Goal: Task Accomplishment & Management: Manage account settings

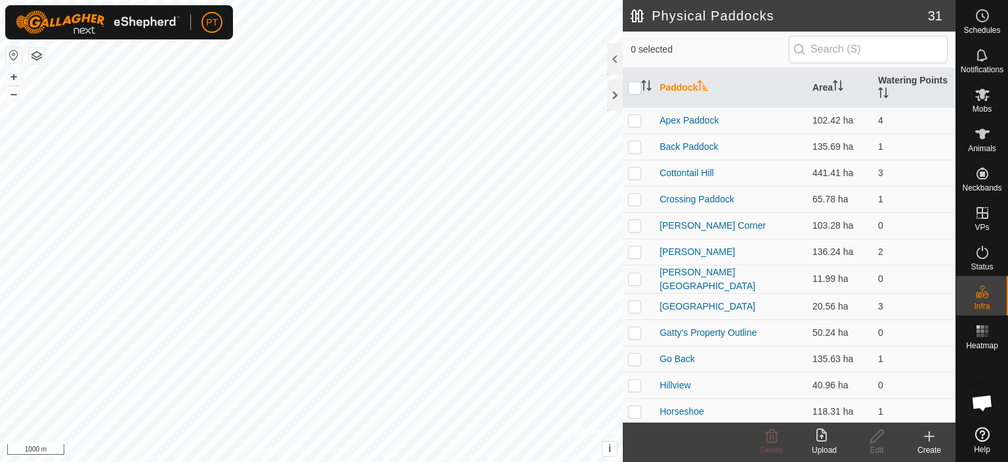
scroll to position [209, 0]
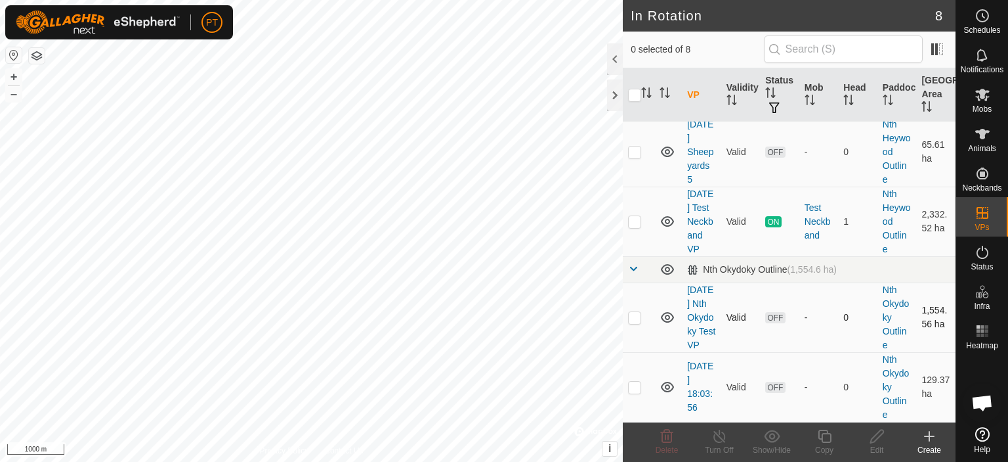
scroll to position [349, 0]
click at [698, 387] on td "[DATE] 18:03:56" at bounding box center [701, 387] width 39 height 70
click at [632, 387] on p-checkbox at bounding box center [634, 386] width 13 height 11
checkbox input "true"
click at [779, 391] on span "OFF" at bounding box center [776, 386] width 20 height 11
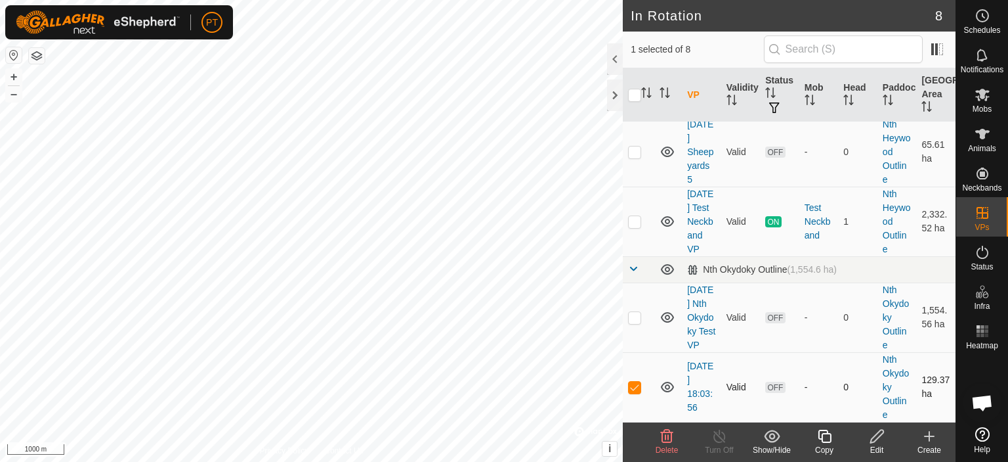
click at [769, 392] on span "OFF" at bounding box center [776, 386] width 20 height 11
checkbox input "true"
checkbox input "false"
click at [697, 194] on link "[DATE] Test Neckband VP" at bounding box center [700, 221] width 26 height 66
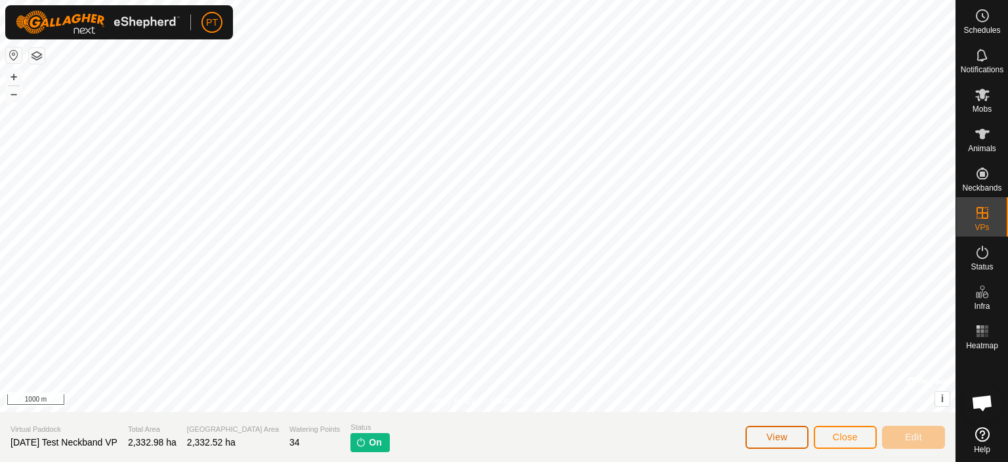
click at [780, 441] on span "View" at bounding box center [777, 436] width 21 height 11
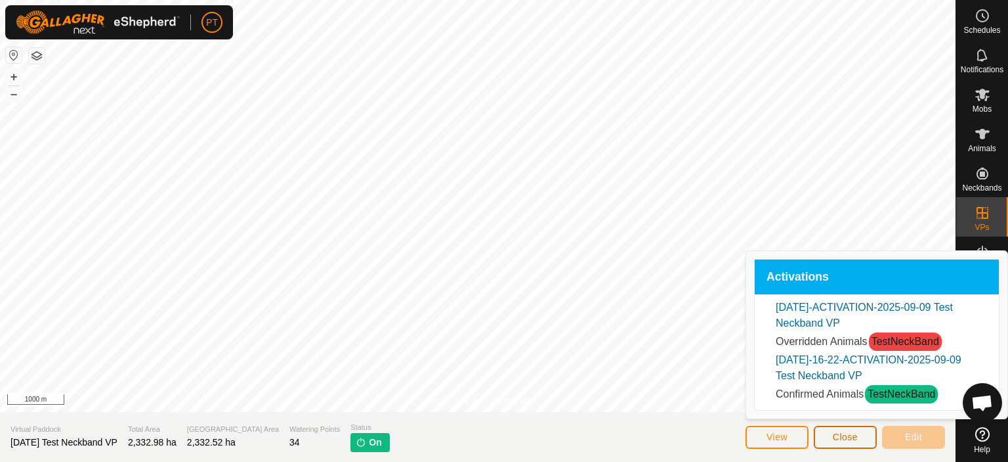
click at [829, 437] on button "Close" at bounding box center [845, 436] width 63 height 23
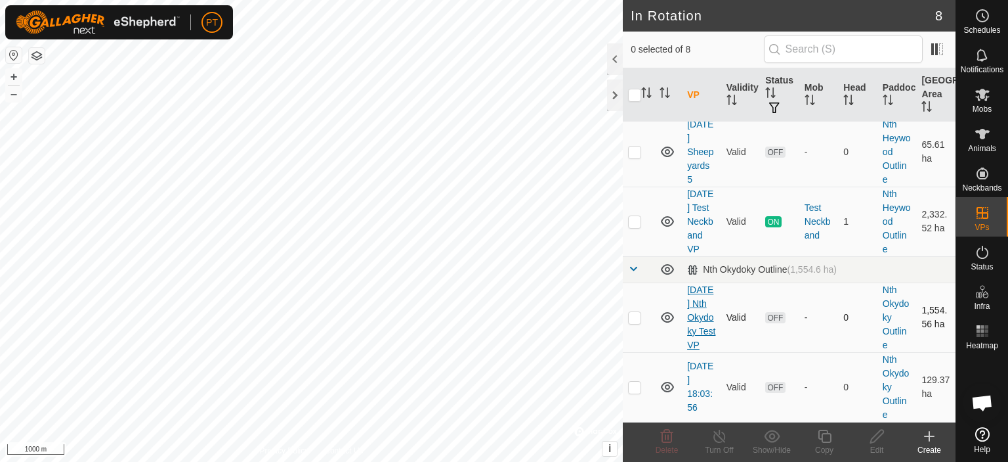
scroll to position [349, 0]
click at [696, 377] on link "[DATE] 18:03:56" at bounding box center [700, 386] width 26 height 52
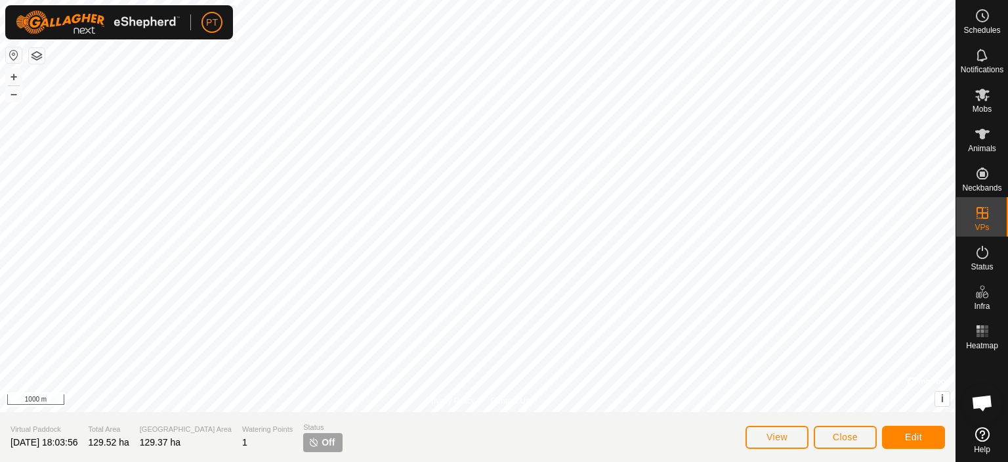
click at [309, 447] on img at bounding box center [314, 442] width 11 height 11
click at [309, 445] on img at bounding box center [314, 442] width 11 height 11
click at [771, 440] on span "View" at bounding box center [777, 436] width 21 height 11
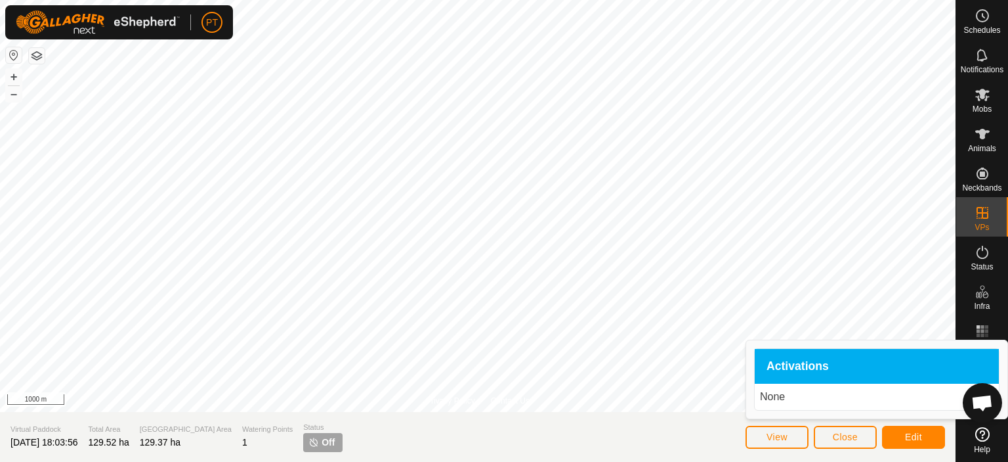
click at [768, 401] on p "None" at bounding box center [877, 397] width 234 height 16
click at [369, 433] on section "Virtual Paddock [DATE] 18:03:56 Total Area 129.52 ha Grazing Area 129.37 ha Wat…" at bounding box center [478, 437] width 956 height 50
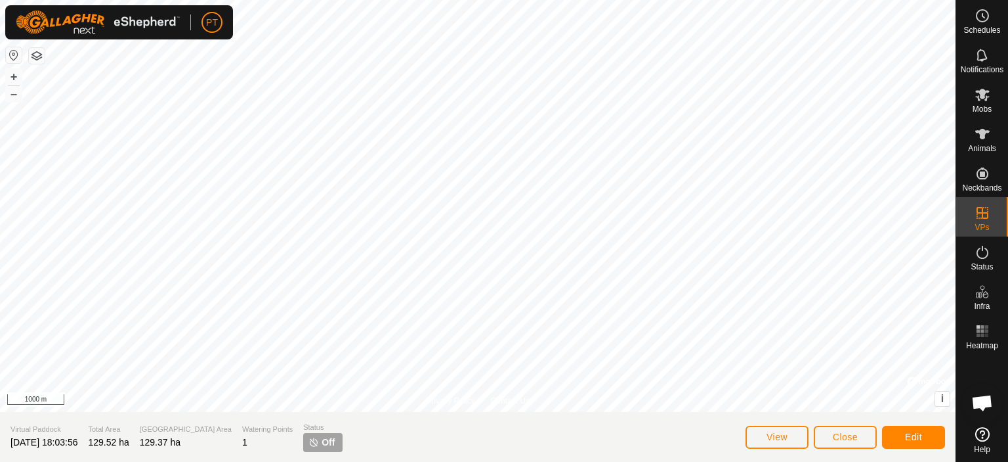
click at [309, 443] on img at bounding box center [314, 442] width 11 height 11
click at [844, 440] on span "Close" at bounding box center [845, 436] width 25 height 11
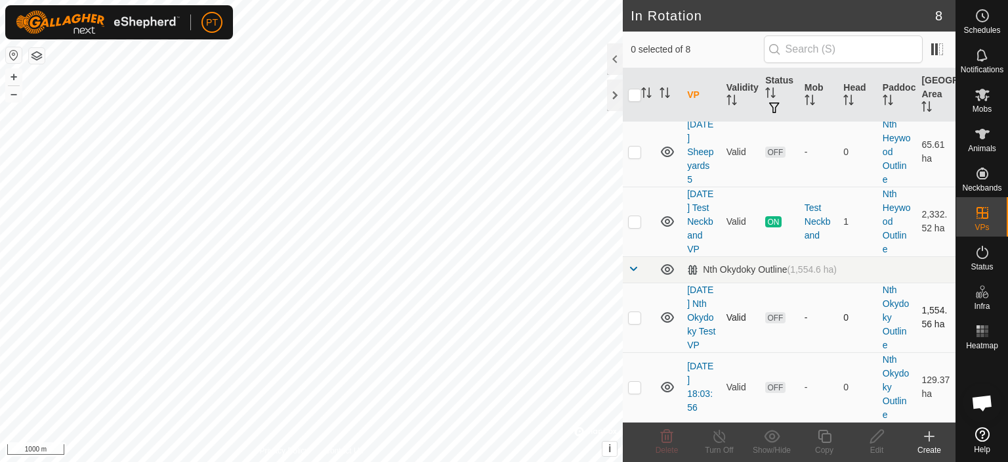
scroll to position [349, 0]
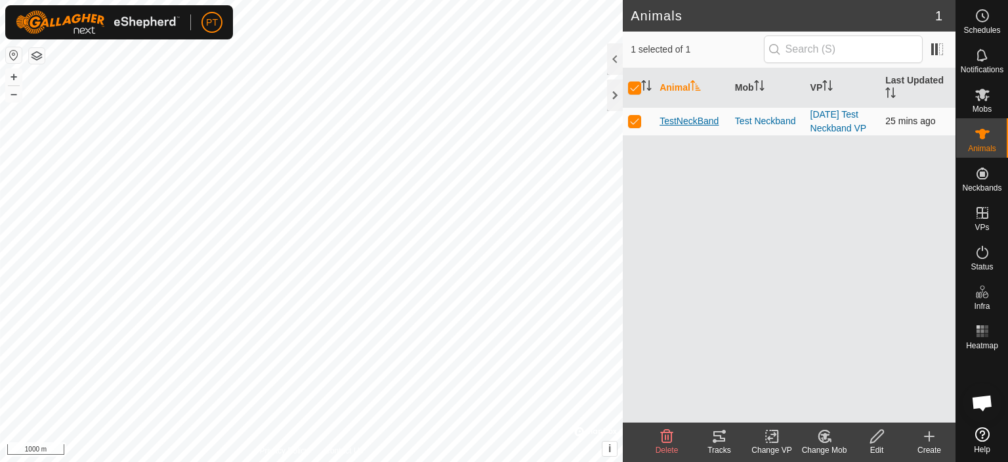
click at [691, 125] on span "TestNeckBand" at bounding box center [689, 121] width 59 height 14
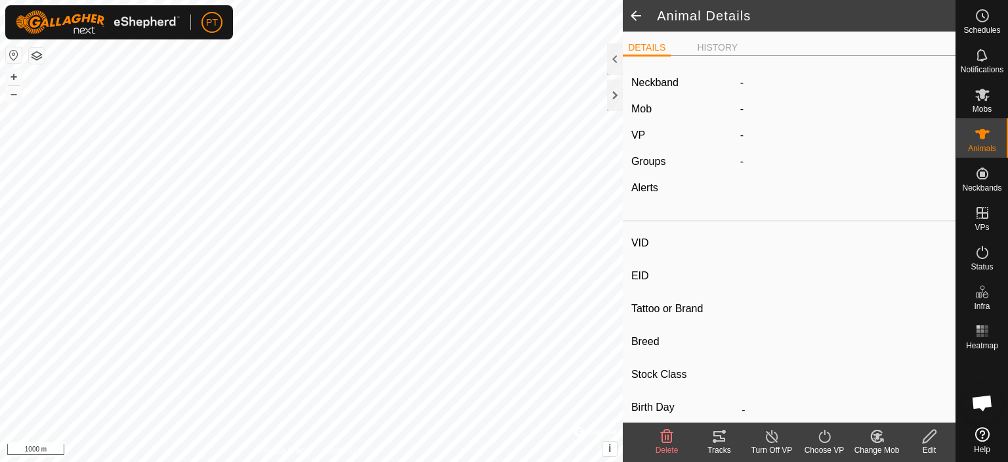
type input "TestNeckBand"
type input "-"
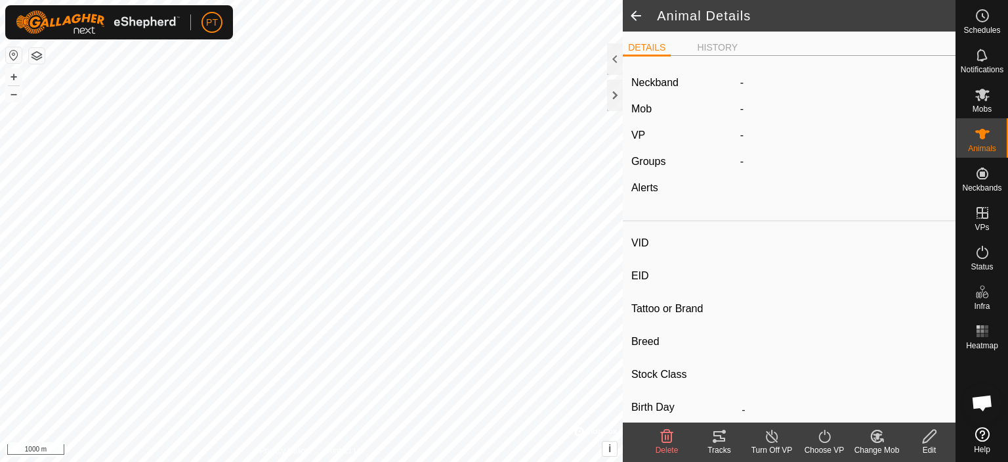
type input "0 kg"
type input "-"
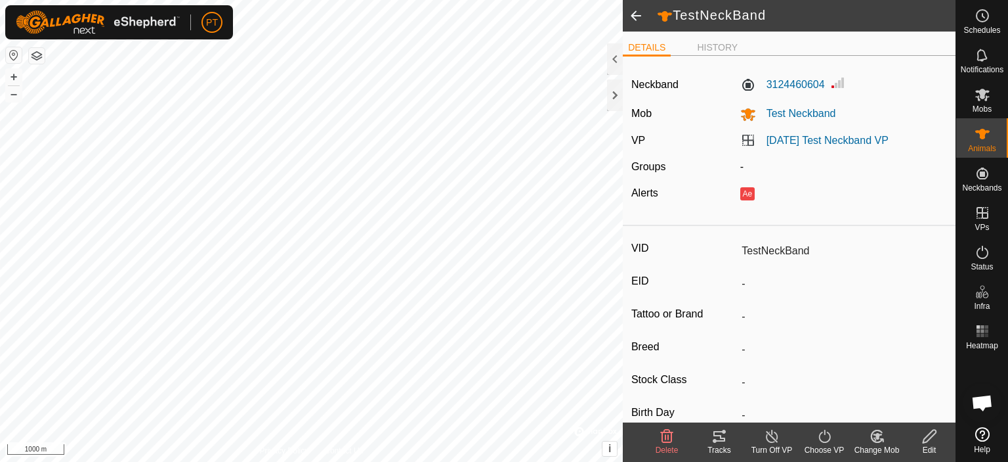
click at [746, 141] on label "[DATE] Test Neckband VP" at bounding box center [815, 140] width 148 height 11
click at [791, 140] on link "[DATE] Test Neckband VP" at bounding box center [828, 140] width 122 height 11
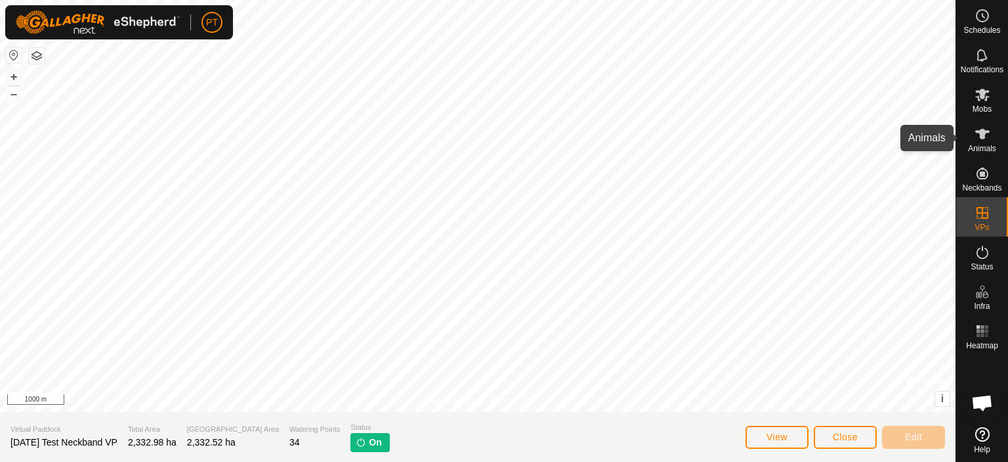
click at [987, 132] on icon at bounding box center [983, 134] width 14 height 11
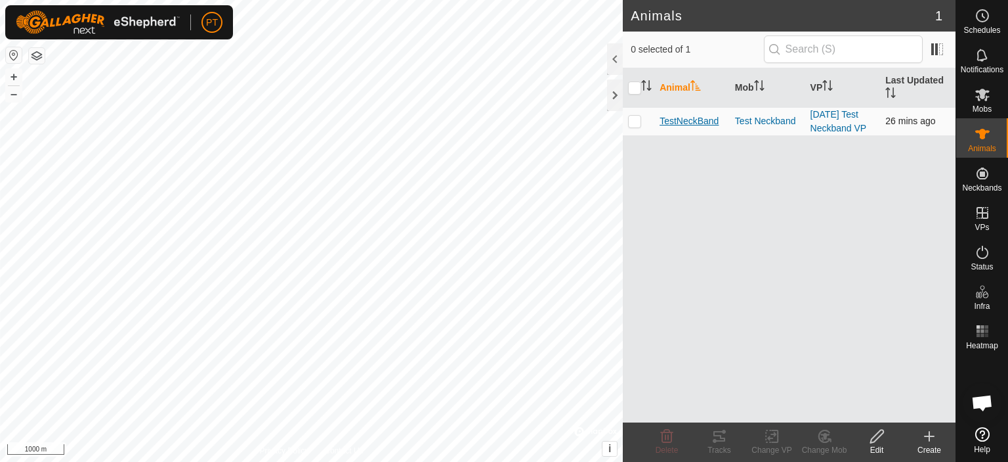
click at [695, 128] on span "TestNeckBand" at bounding box center [689, 121] width 59 height 14
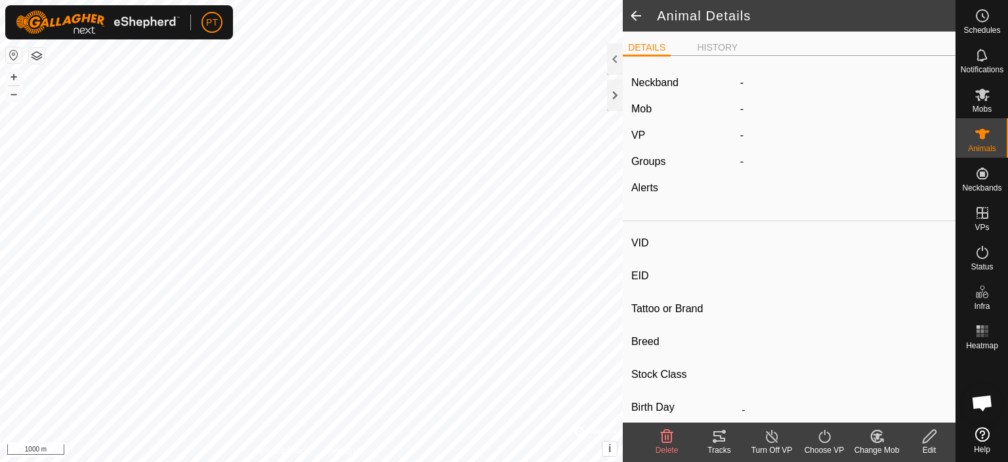
type input "TestNeckBand"
type input "-"
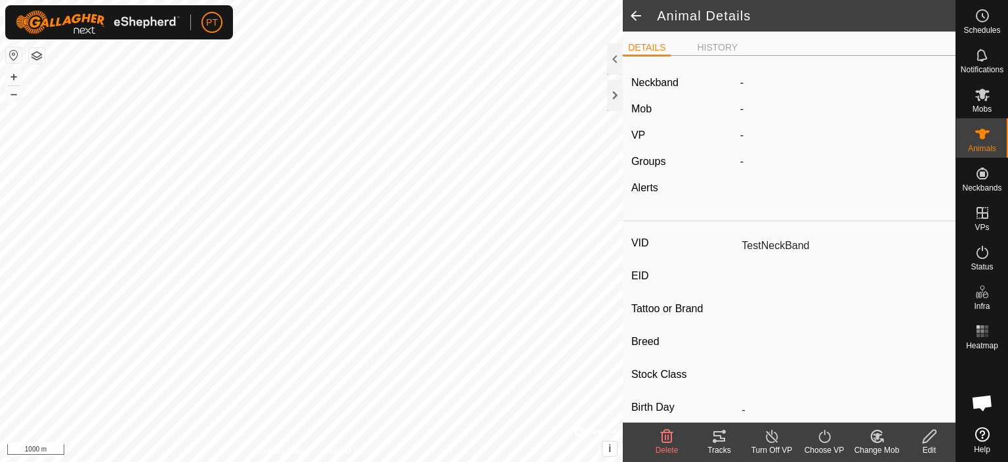
type input "0 kg"
type input "-"
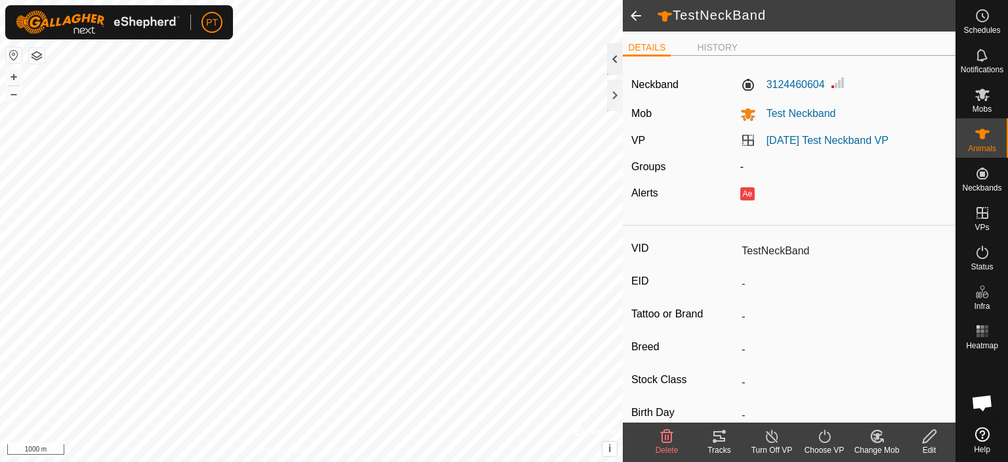
click at [614, 57] on div at bounding box center [615, 59] width 16 height 32
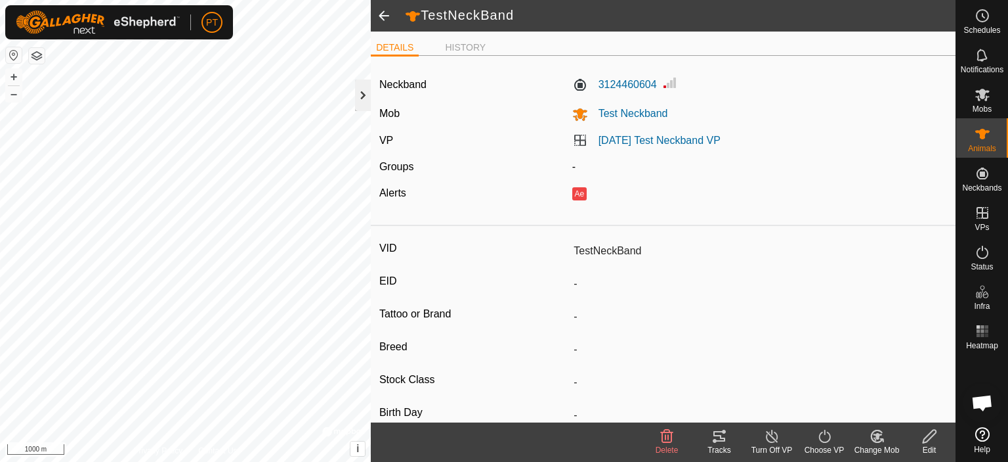
click at [362, 90] on div at bounding box center [363, 95] width 16 height 32
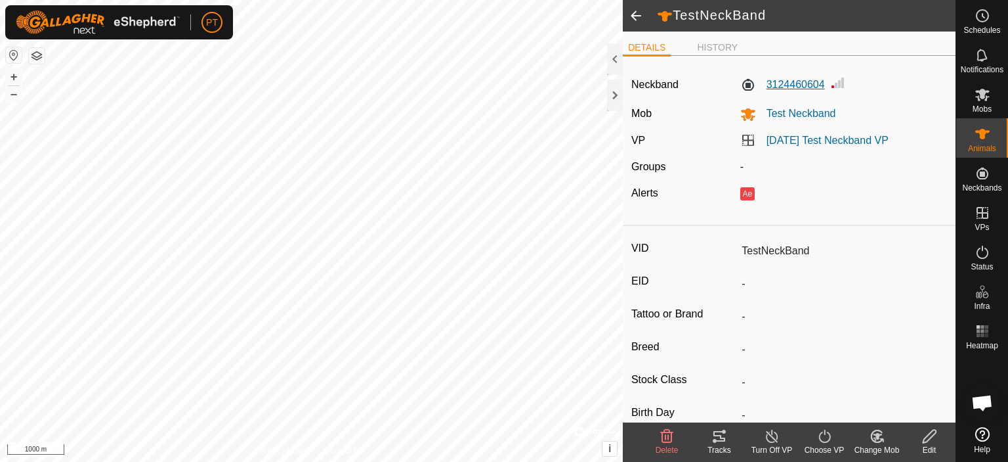
click at [775, 84] on label "3124460604" at bounding box center [783, 85] width 85 height 16
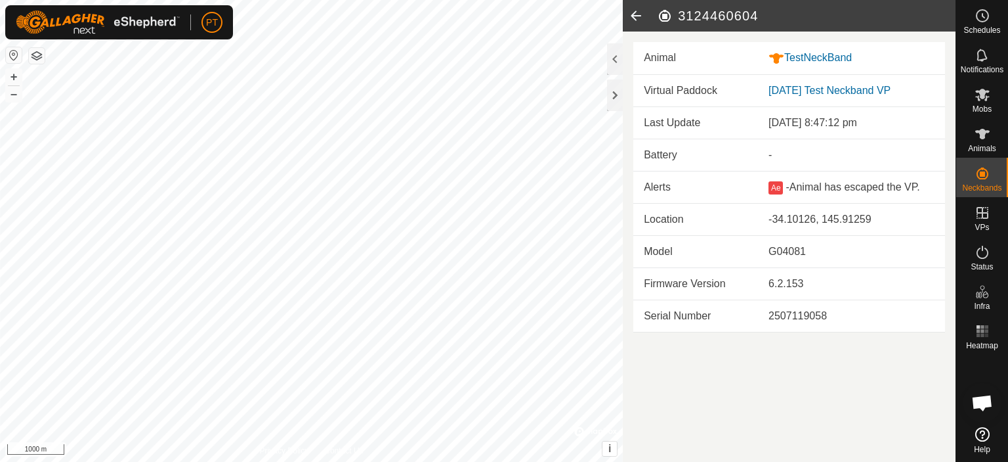
click at [636, 14] on icon at bounding box center [636, 16] width 26 height 32
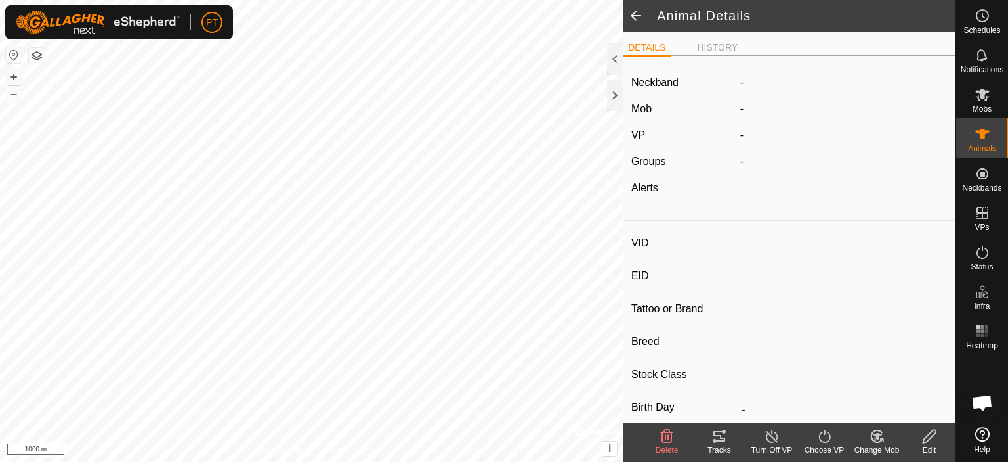
type input "TestNeckBand"
type input "-"
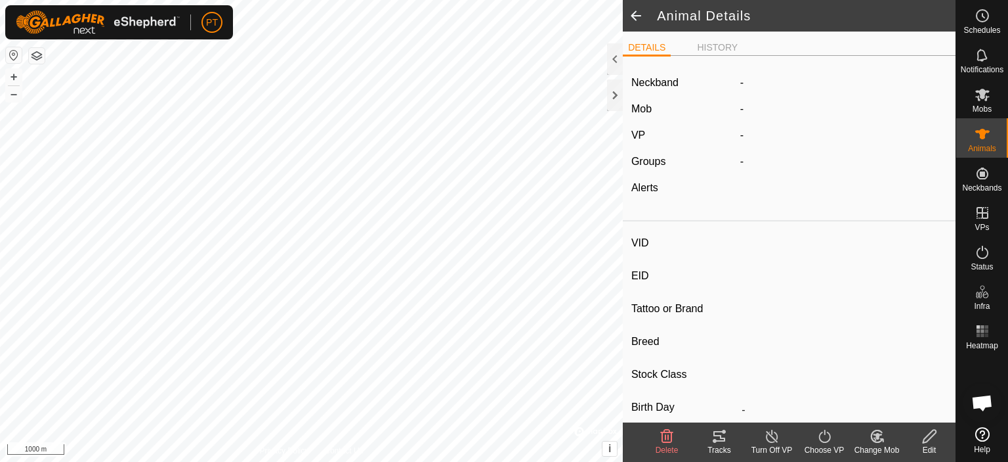
type input "0 kg"
type input "-"
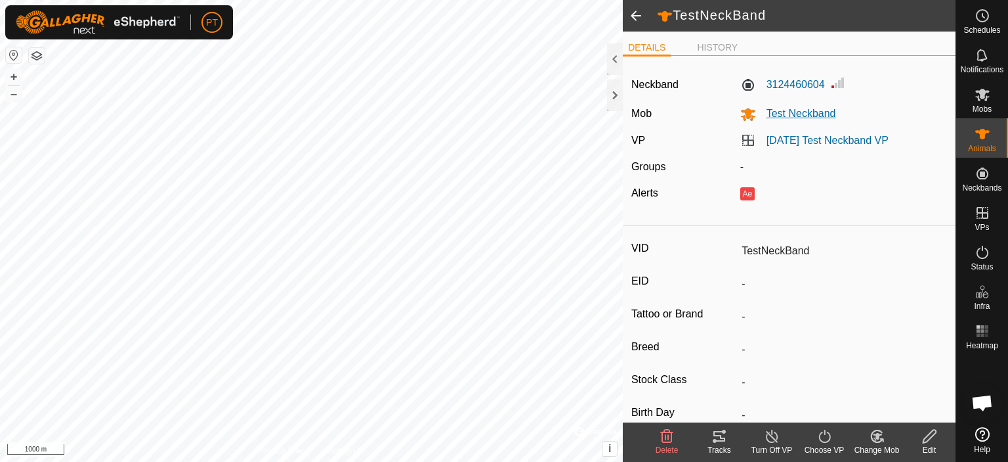
click at [780, 112] on span "Test Neckband" at bounding box center [796, 113] width 80 height 11
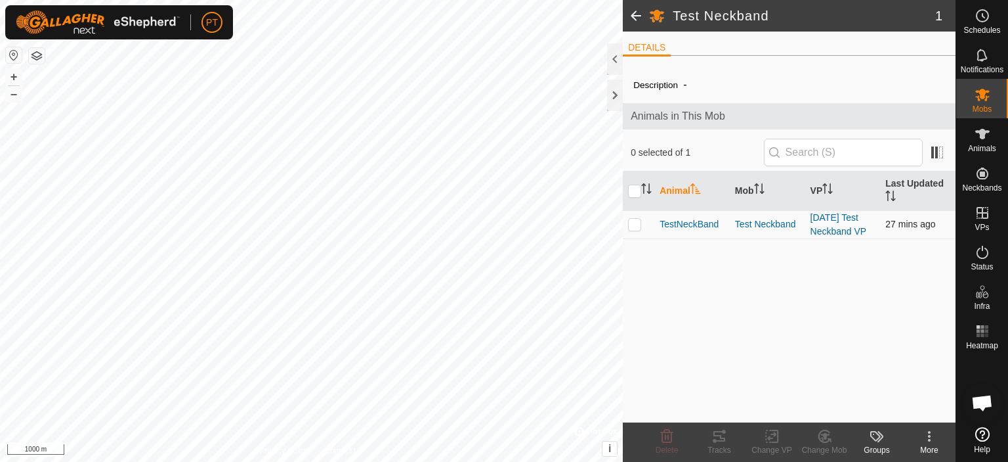
click at [838, 225] on td "[DATE] Test Neckband VP" at bounding box center [844, 224] width 76 height 28
click at [835, 228] on link "[DATE] Test Neckband VP" at bounding box center [839, 224] width 56 height 24
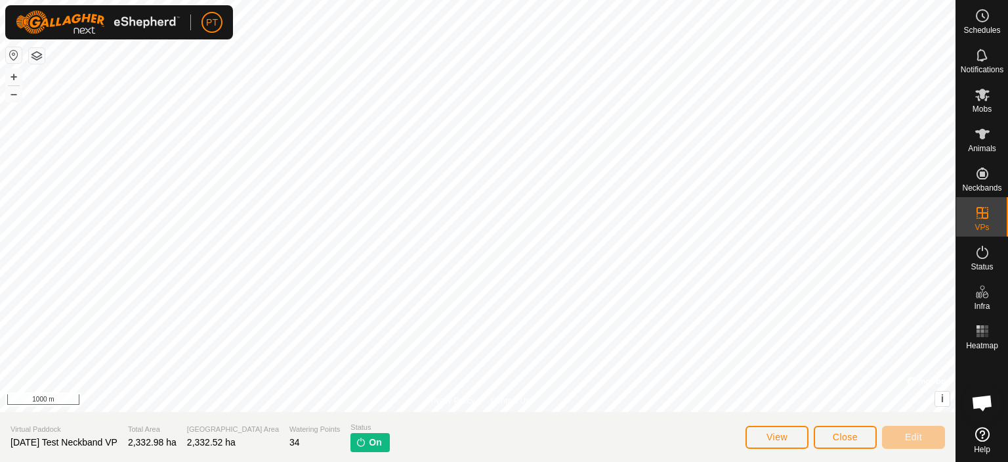
click at [43, 443] on span "[DATE] Test Neckband VP" at bounding box center [64, 442] width 107 height 11
click at [356, 445] on img at bounding box center [361, 442] width 11 height 11
click at [980, 22] on icon at bounding box center [983, 16] width 16 height 16
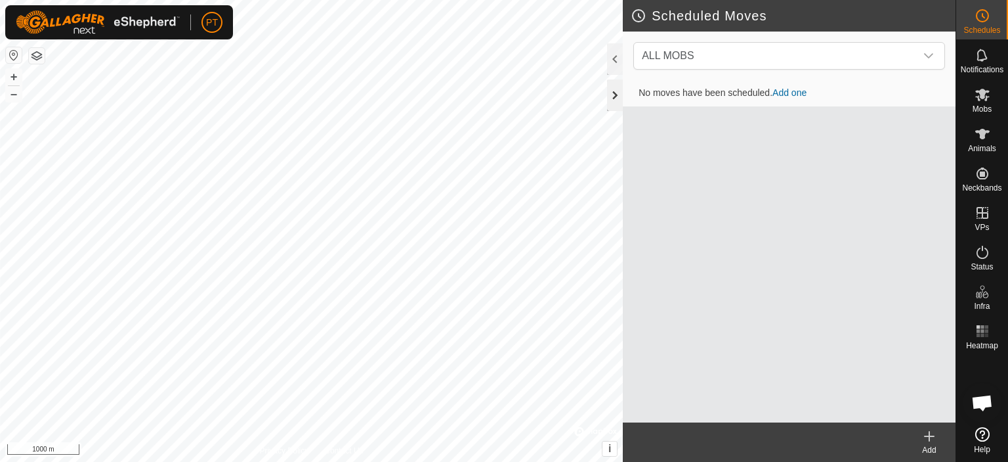
click at [615, 94] on div at bounding box center [615, 95] width 16 height 32
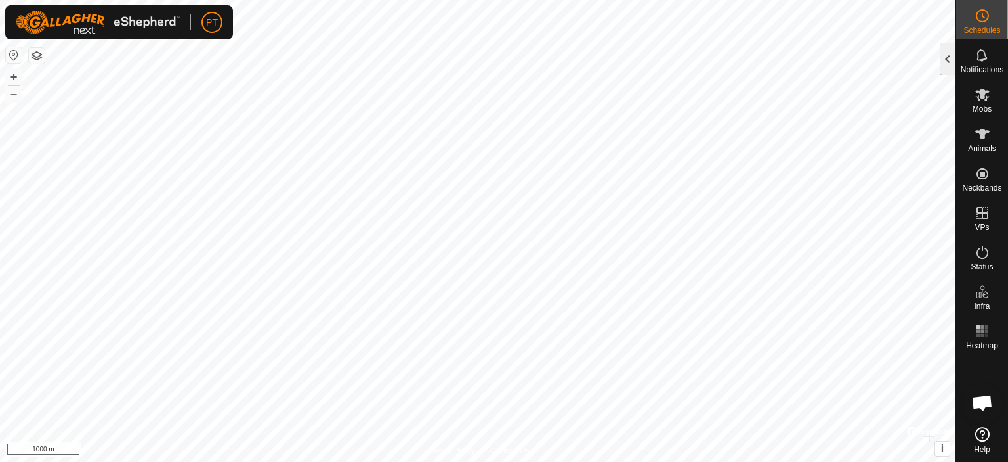
click at [945, 58] on div at bounding box center [948, 59] width 16 height 32
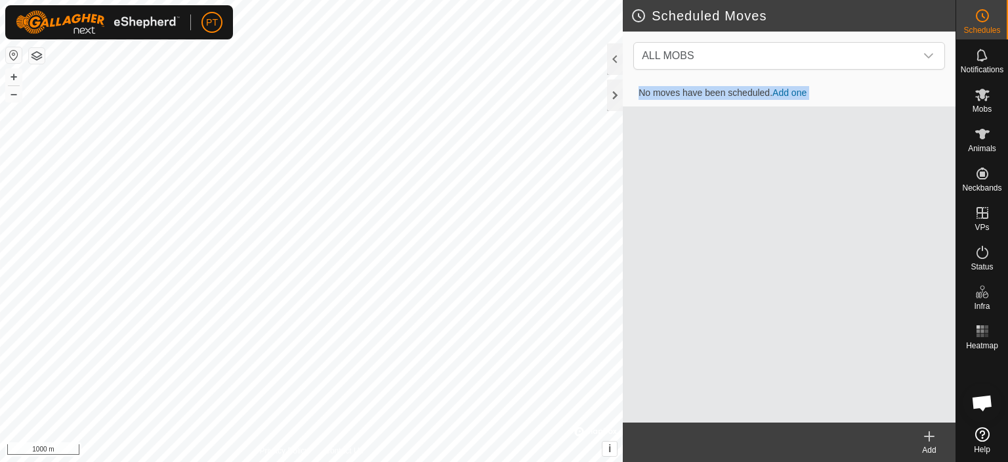
drag, startPoint x: 669, startPoint y: 443, endPoint x: 660, endPoint y: 365, distance: 78.7
click at [660, 365] on article "Scheduled Moves ALL MOBS No moves have been scheduled. Add one Add" at bounding box center [789, 231] width 333 height 462
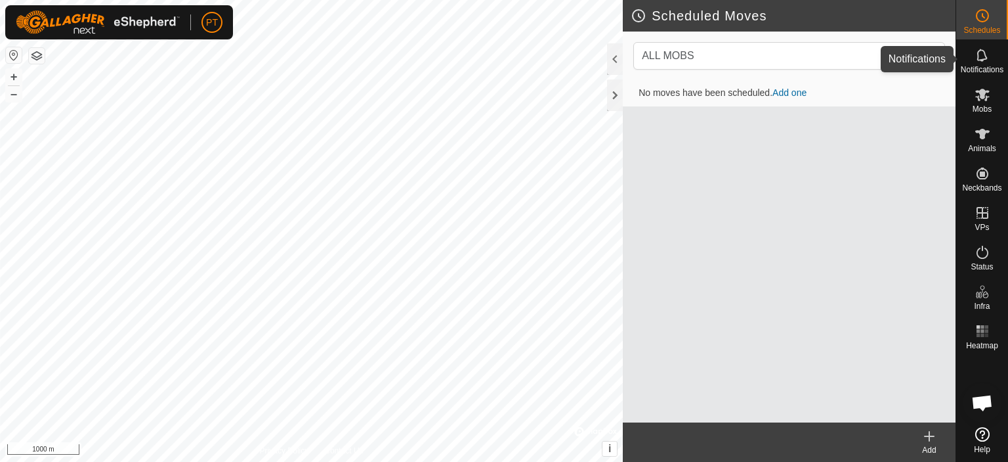
click at [988, 60] on icon at bounding box center [983, 55] width 16 height 16
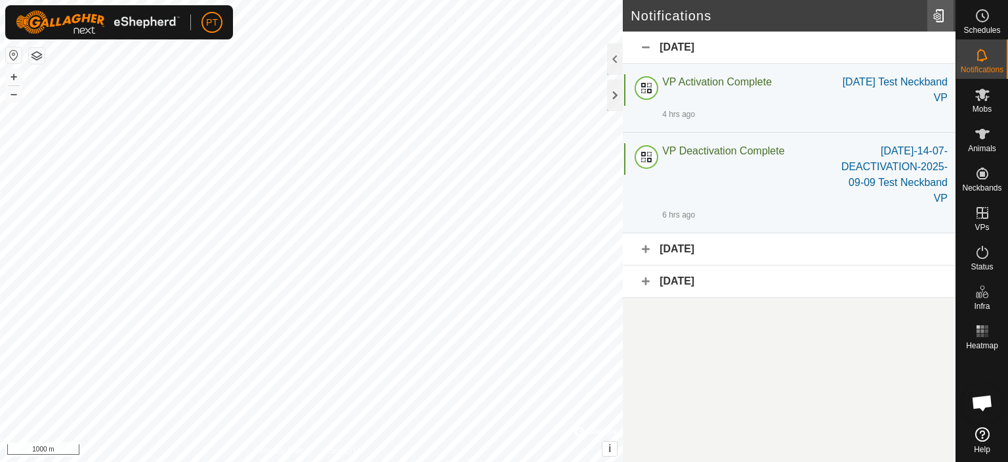
click at [941, 15] on div at bounding box center [941, 15] width 26 height 37
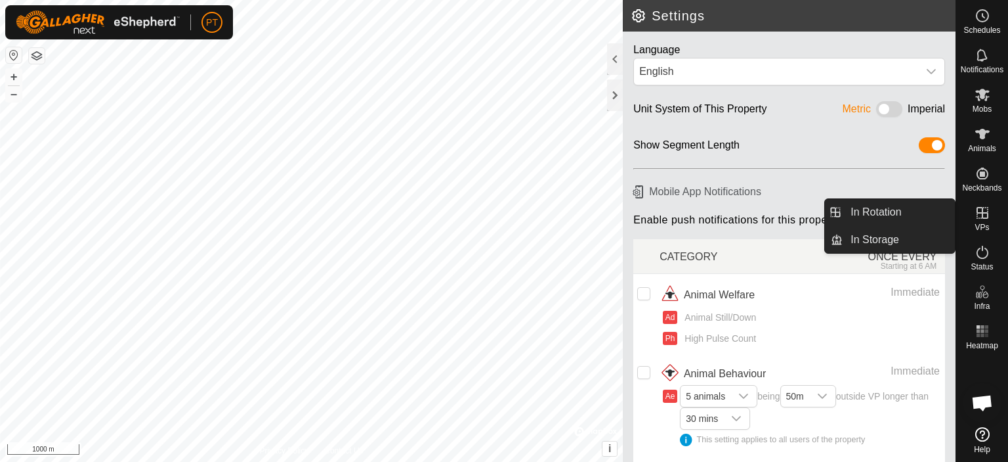
click at [872, 209] on span "In Rotation" at bounding box center [876, 212] width 51 height 16
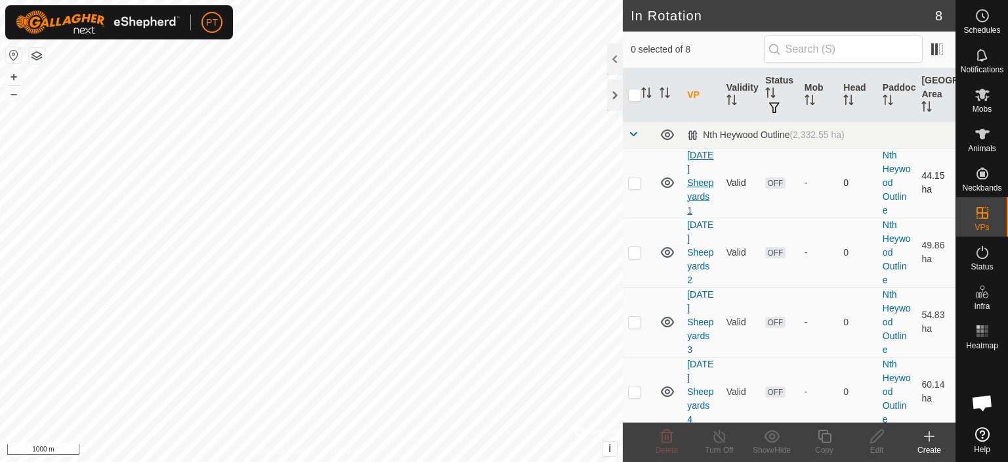
click at [703, 186] on link "[DATE] Sheepyards 1" at bounding box center [700, 183] width 26 height 66
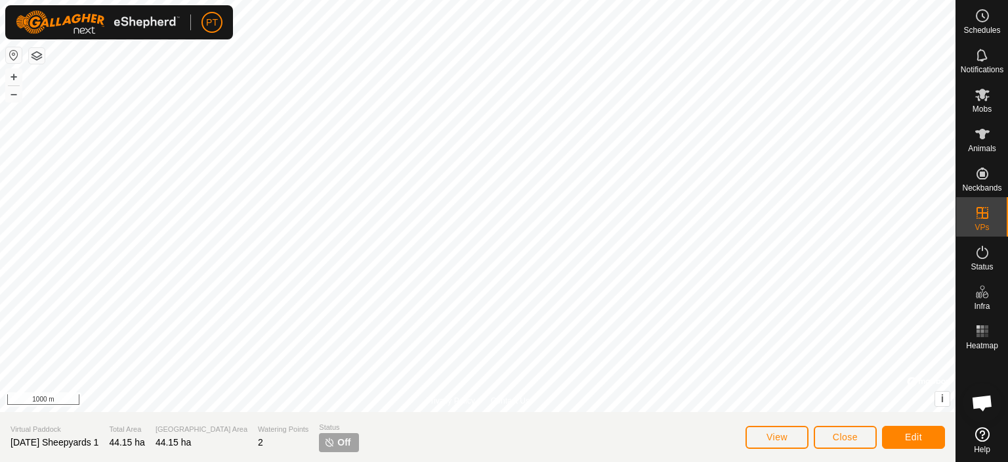
click at [337, 442] on span "Off" at bounding box center [343, 442] width 13 height 14
click at [324, 443] on img at bounding box center [329, 442] width 11 height 11
click at [324, 442] on img at bounding box center [329, 442] width 11 height 11
click at [783, 433] on span "View" at bounding box center [777, 436] width 21 height 11
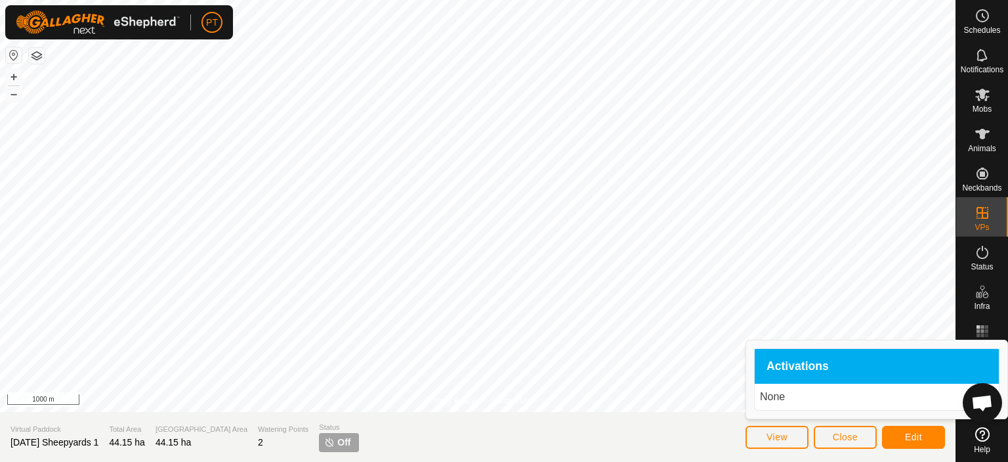
click at [770, 364] on span "Activations" at bounding box center [798, 366] width 62 height 12
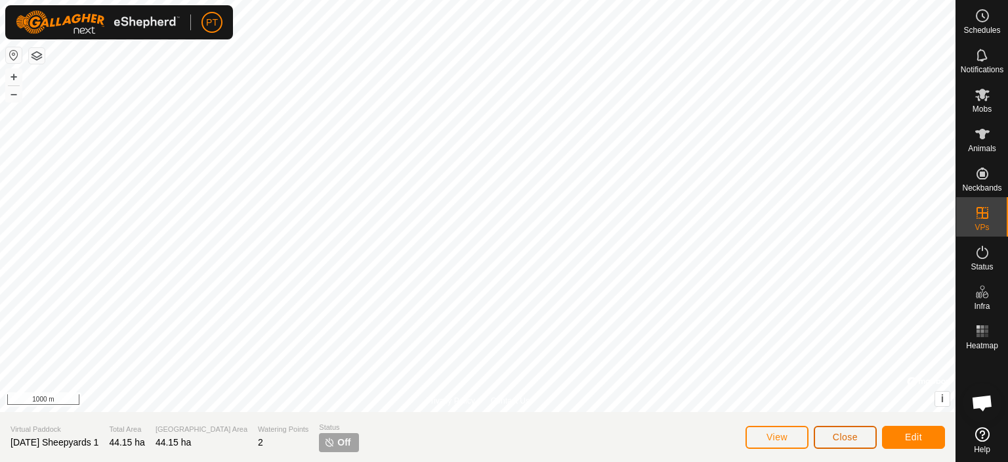
click at [843, 435] on span "Close" at bounding box center [845, 436] width 25 height 11
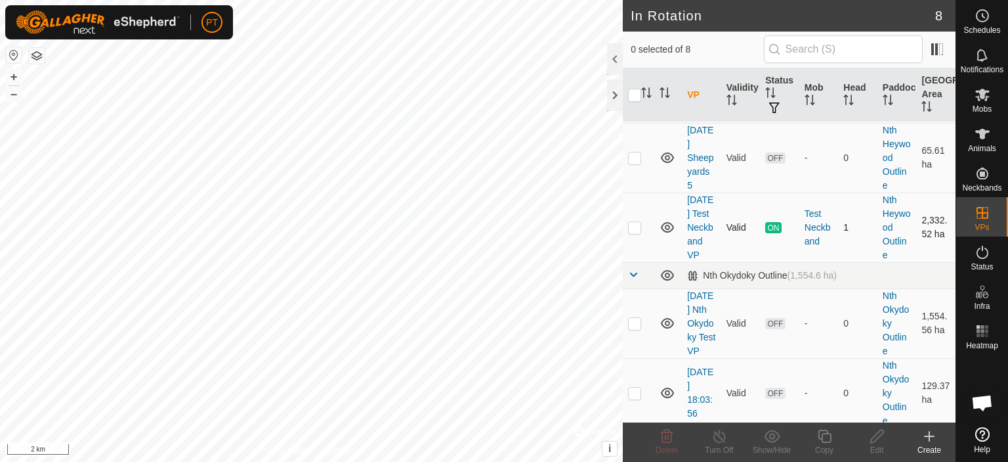
scroll to position [283, 0]
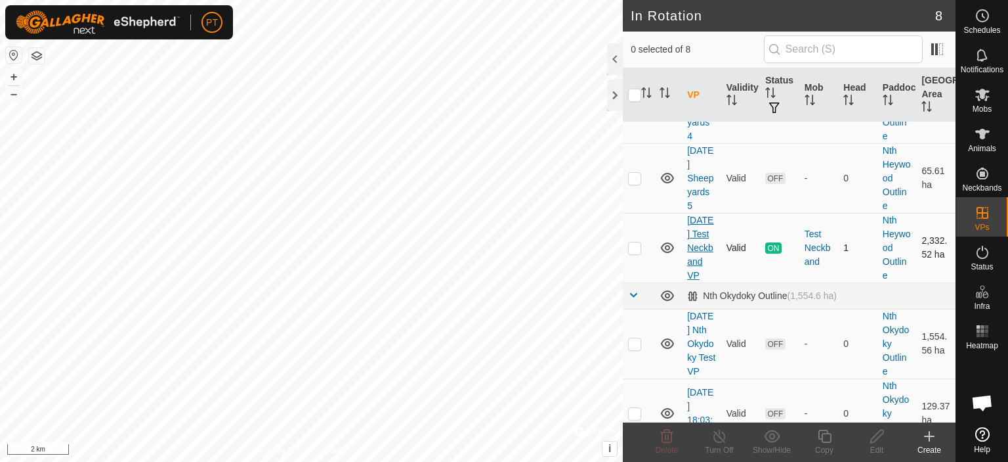
click at [701, 257] on link "[DATE] Test Neckband VP" at bounding box center [700, 248] width 26 height 66
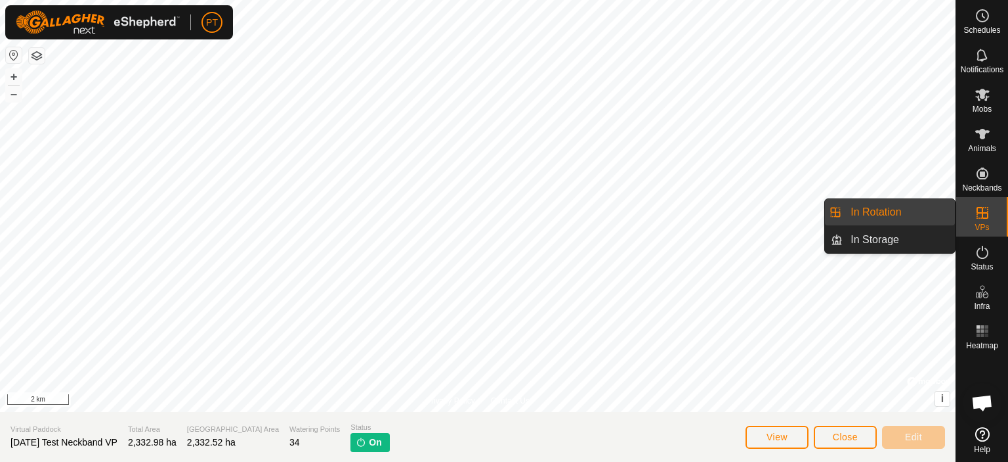
click at [897, 211] on link "In Rotation" at bounding box center [899, 212] width 112 height 26
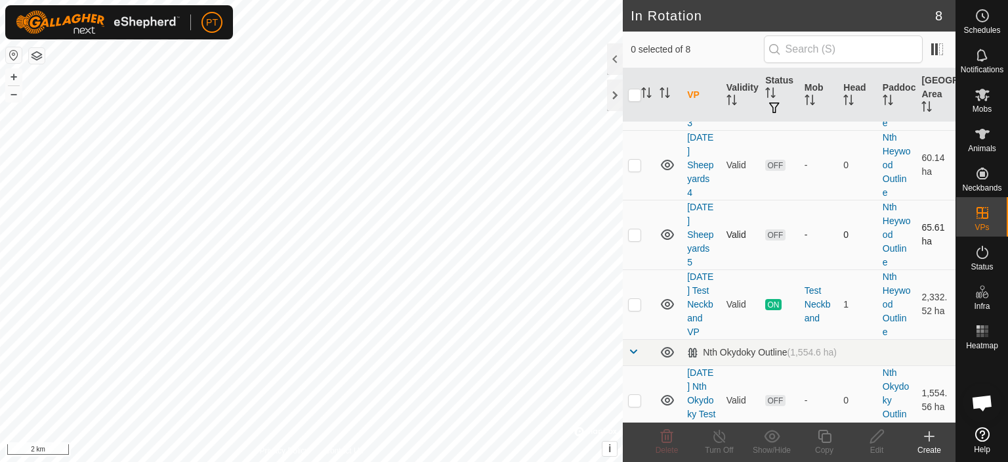
scroll to position [328, 0]
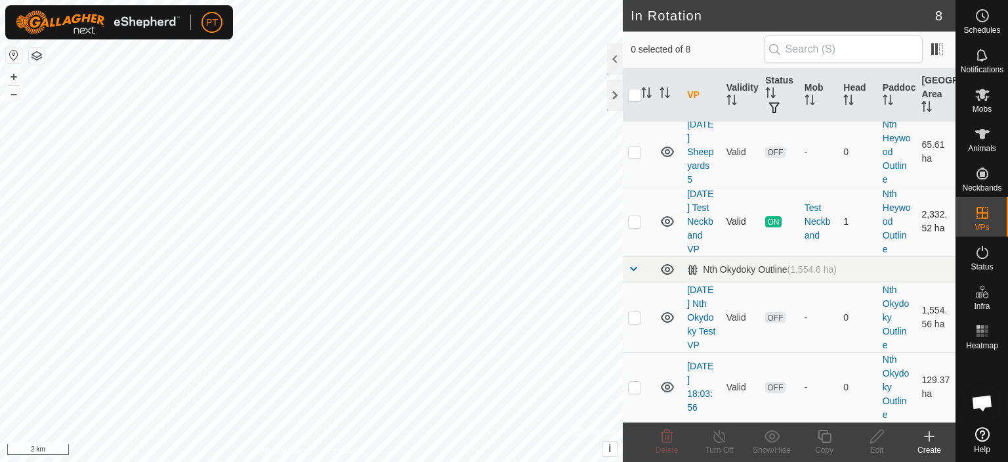
click at [636, 216] on p-checkbox at bounding box center [634, 221] width 13 height 11
checkbox input "true"
click at [716, 436] on icon at bounding box center [720, 436] width 16 height 16
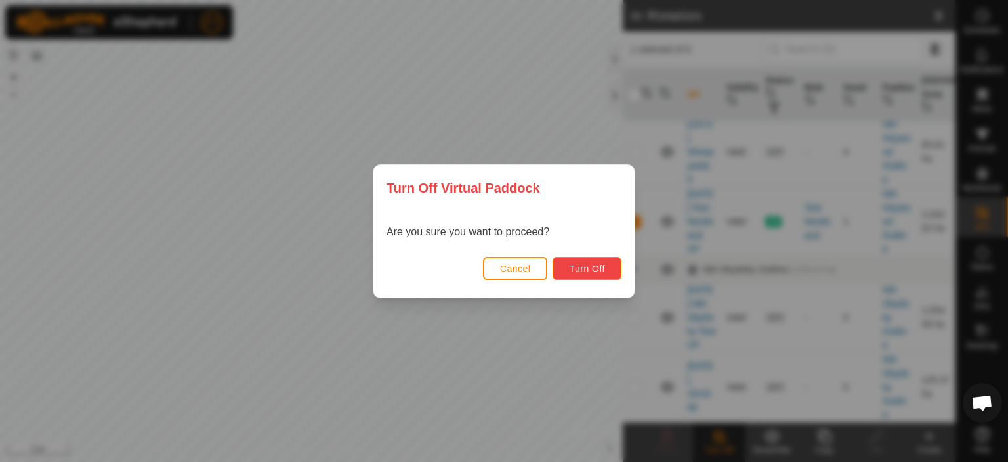
click at [581, 266] on span "Turn Off" at bounding box center [587, 268] width 36 height 11
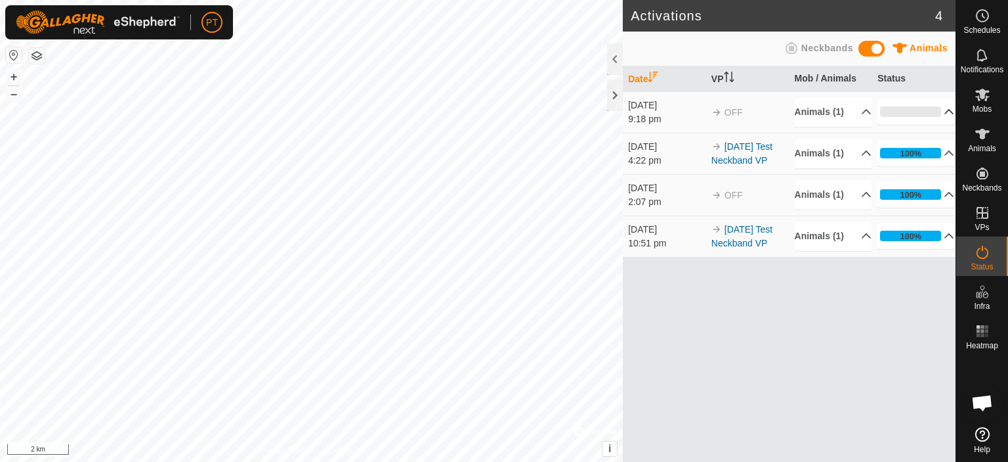
click at [942, 111] on p-accordion-header "0%" at bounding box center [916, 111] width 77 height 26
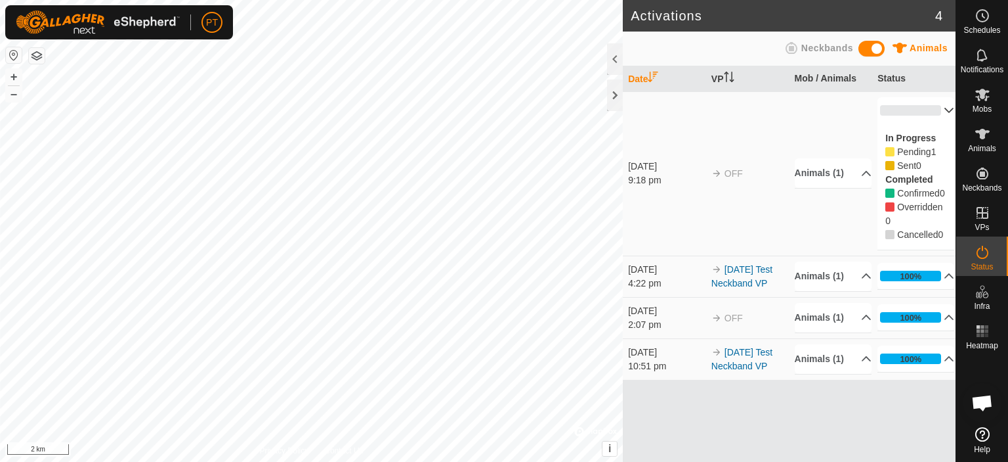
click at [940, 111] on p-accordion-header "0%" at bounding box center [916, 110] width 77 height 26
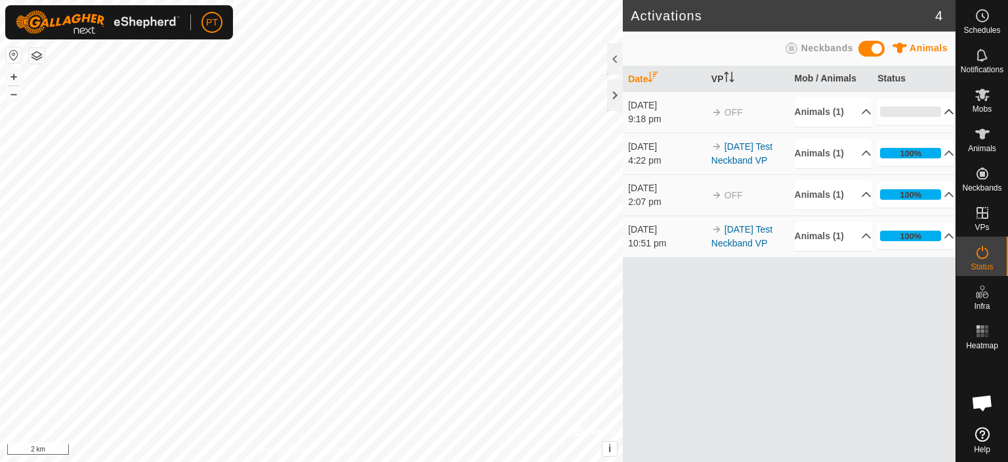
click at [941, 112] on p-accordion-header "0%" at bounding box center [916, 111] width 77 height 26
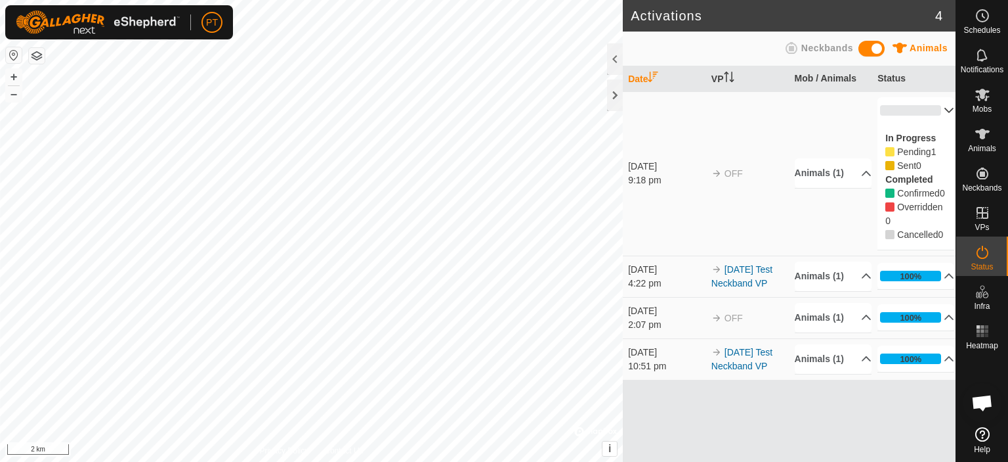
click at [940, 110] on p-accordion-header "0%" at bounding box center [916, 110] width 77 height 26
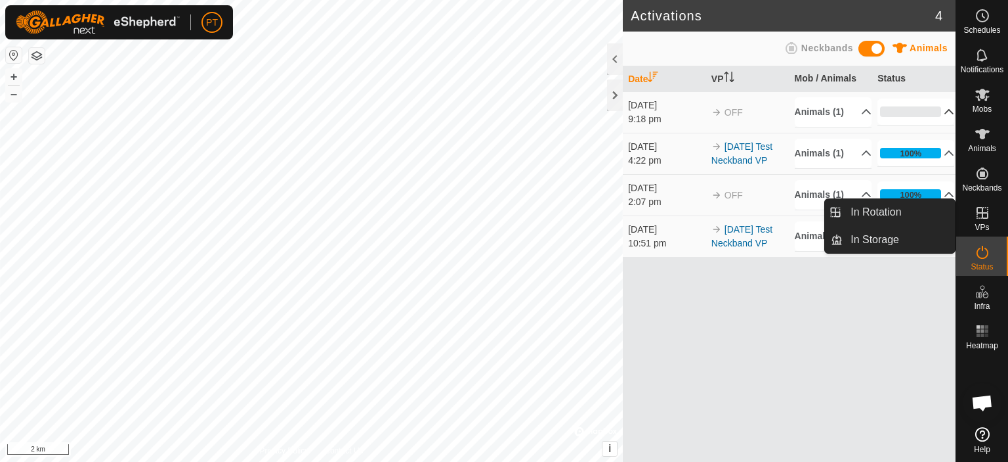
click at [980, 215] on icon at bounding box center [983, 213] width 16 height 16
click at [980, 213] on icon at bounding box center [983, 213] width 16 height 16
click at [870, 216] on link "In Rotation" at bounding box center [899, 212] width 112 height 26
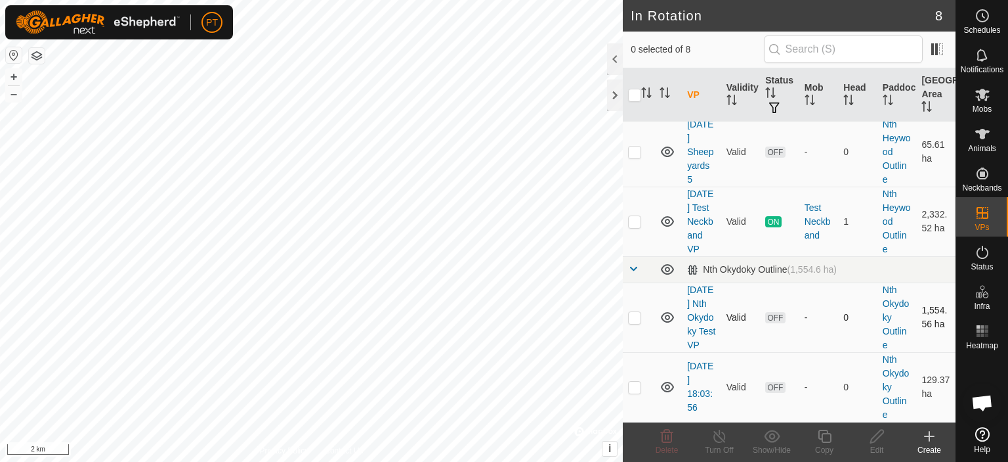
scroll to position [349, 0]
click at [636, 388] on p-checkbox at bounding box center [634, 386] width 13 height 11
checkbox input "true"
click at [768, 385] on span "OFF" at bounding box center [776, 386] width 20 height 11
click at [701, 389] on link "[DATE] 18:03:56" at bounding box center [700, 386] width 26 height 52
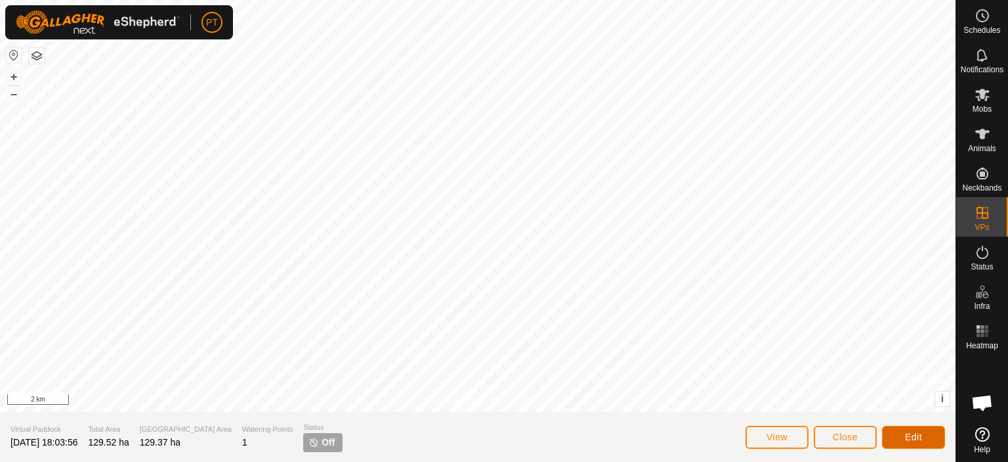
click at [909, 436] on span "Edit" at bounding box center [913, 436] width 17 height 11
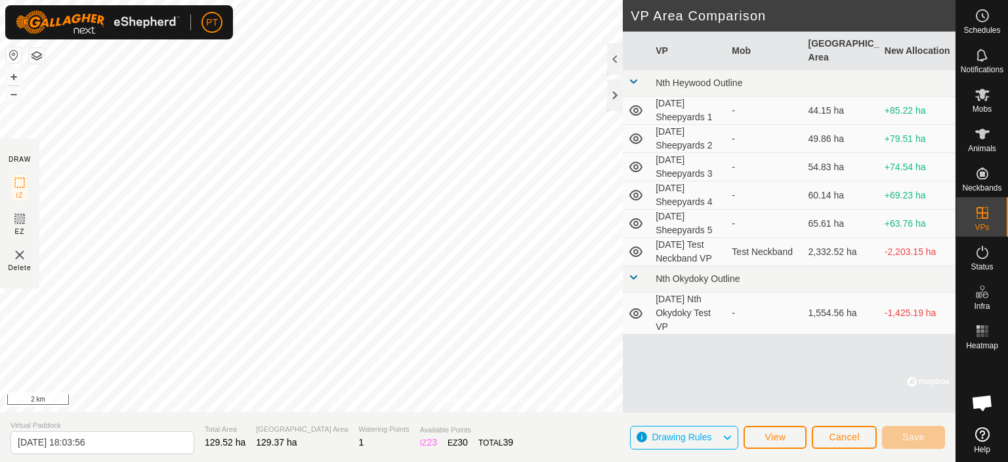
click at [896, 313] on td "-1,425.19 ha" at bounding box center [918, 313] width 76 height 42
click at [693, 312] on td "[DATE] Nth Okydoky Test VP" at bounding box center [689, 313] width 76 height 42
click at [719, 435] on span "Drawing Rules" at bounding box center [687, 437] width 70 height 17
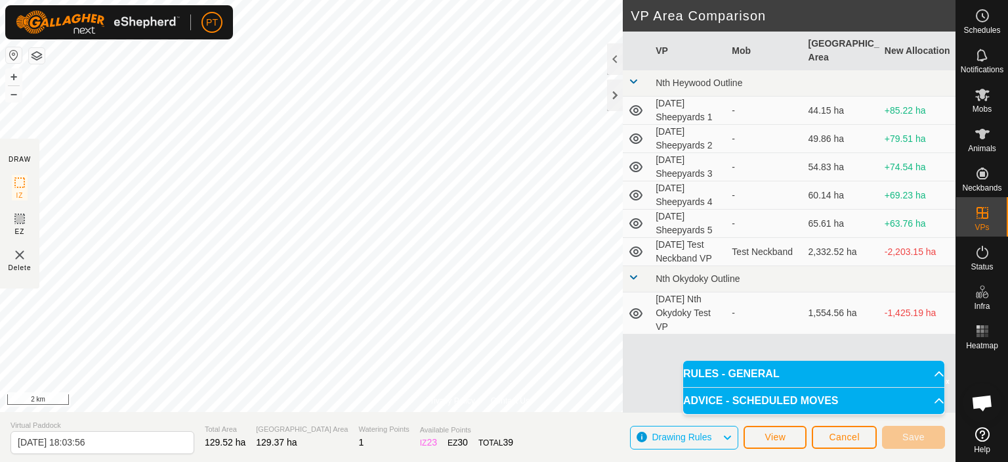
click at [724, 376] on p-accordion-header "RULES - GENERAL" at bounding box center [813, 373] width 261 height 26
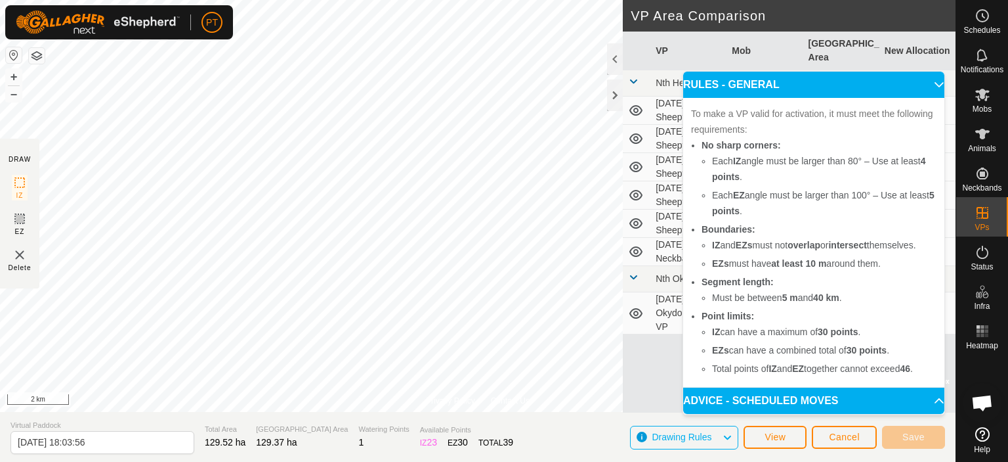
click at [932, 401] on p-accordion-header "ADVICE - SCHEDULED MOVES" at bounding box center [813, 400] width 261 height 26
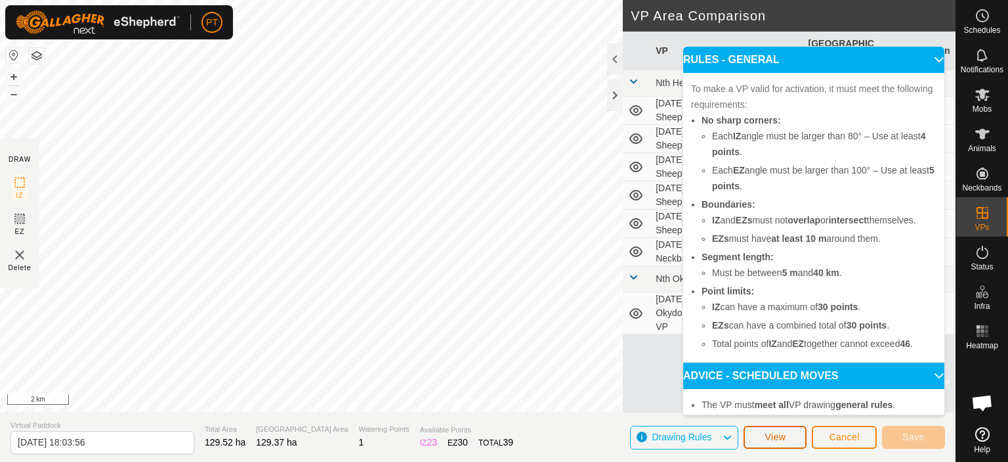
click at [777, 440] on span "View" at bounding box center [775, 436] width 21 height 11
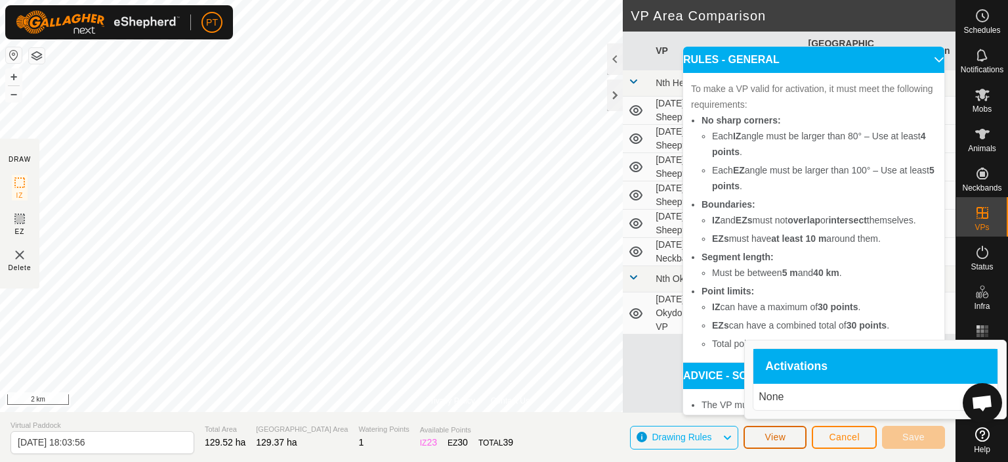
click at [777, 439] on span "View" at bounding box center [775, 436] width 21 height 11
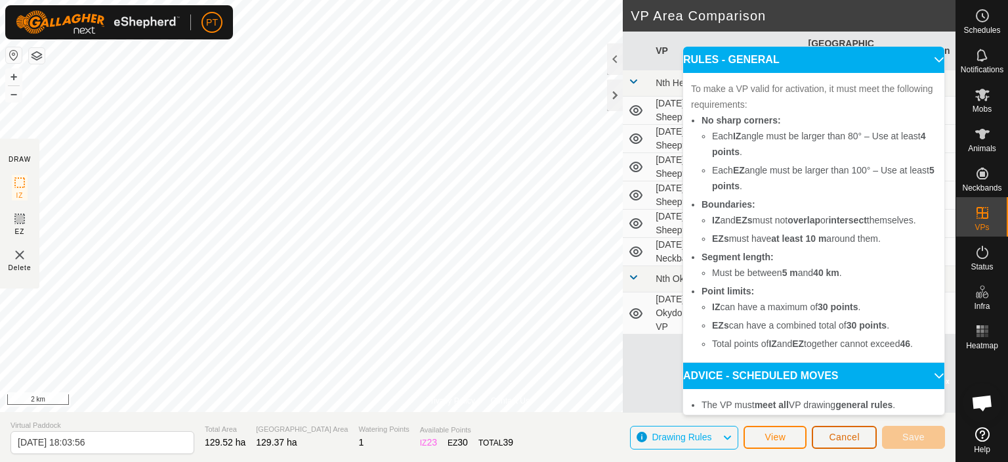
click at [832, 435] on span "Cancel" at bounding box center [844, 436] width 31 height 11
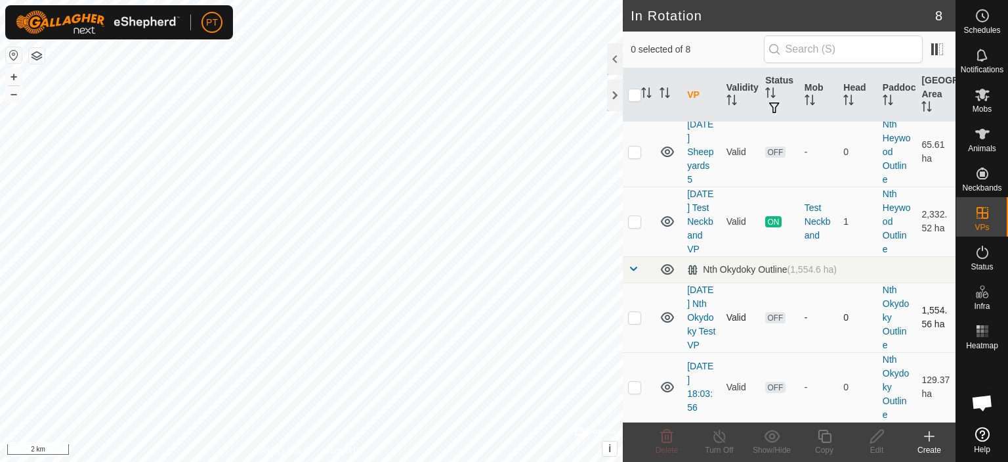
scroll to position [349, 0]
click at [634, 312] on p-checkbox at bounding box center [634, 317] width 13 height 11
checkbox input "true"
click at [938, 53] on span at bounding box center [937, 49] width 21 height 21
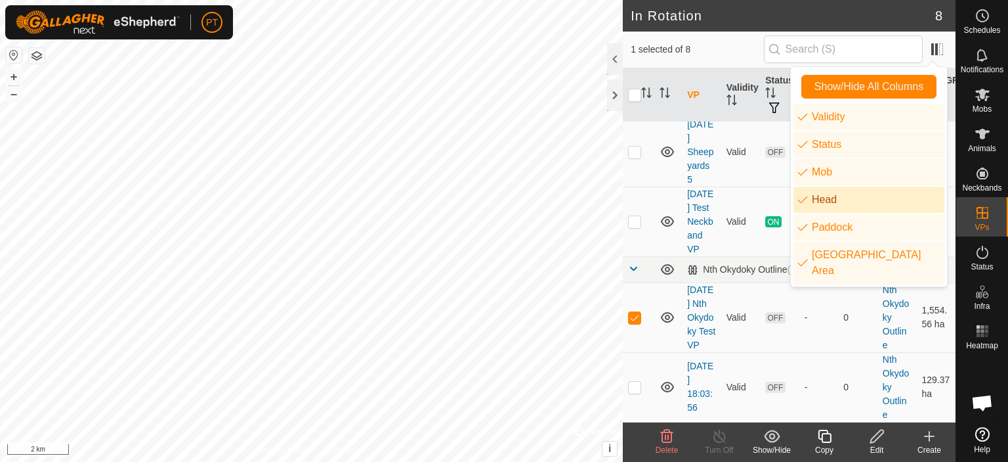
click at [809, 200] on li "Head" at bounding box center [869, 199] width 151 height 26
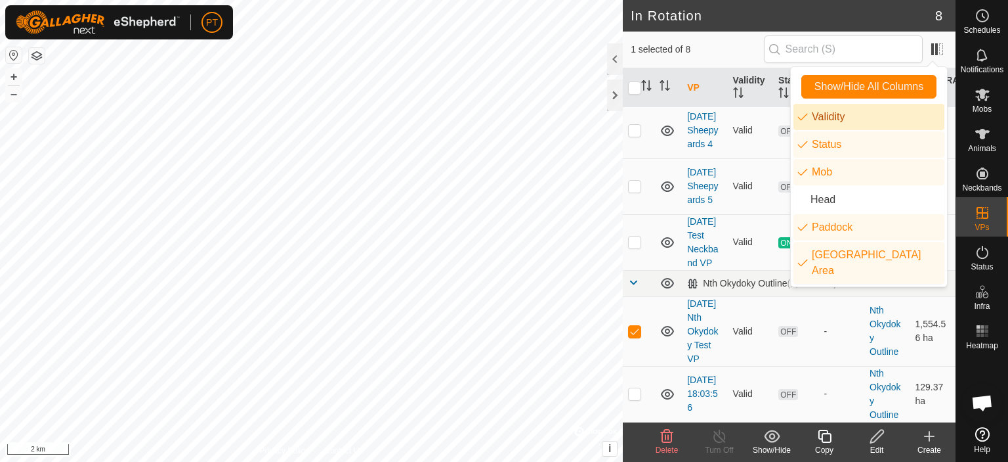
click at [805, 118] on li "Validity" at bounding box center [869, 117] width 151 height 26
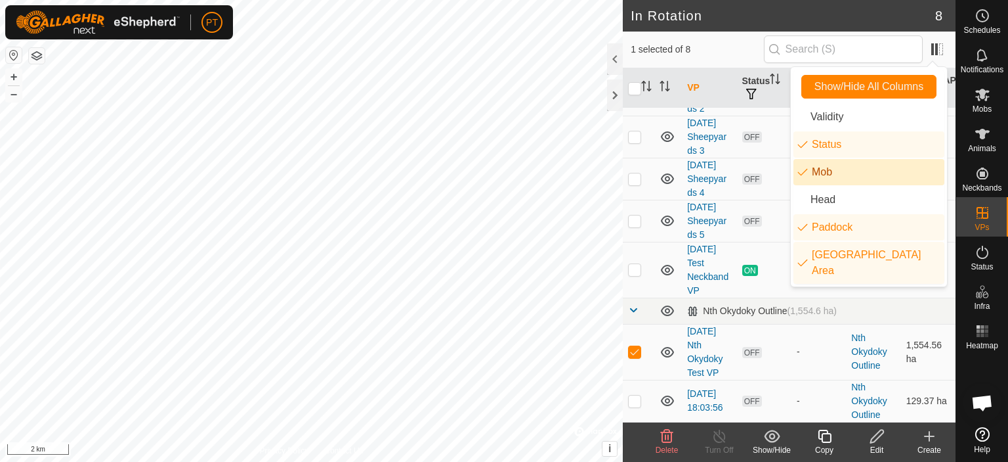
click at [809, 172] on li "Mob" at bounding box center [869, 172] width 151 height 26
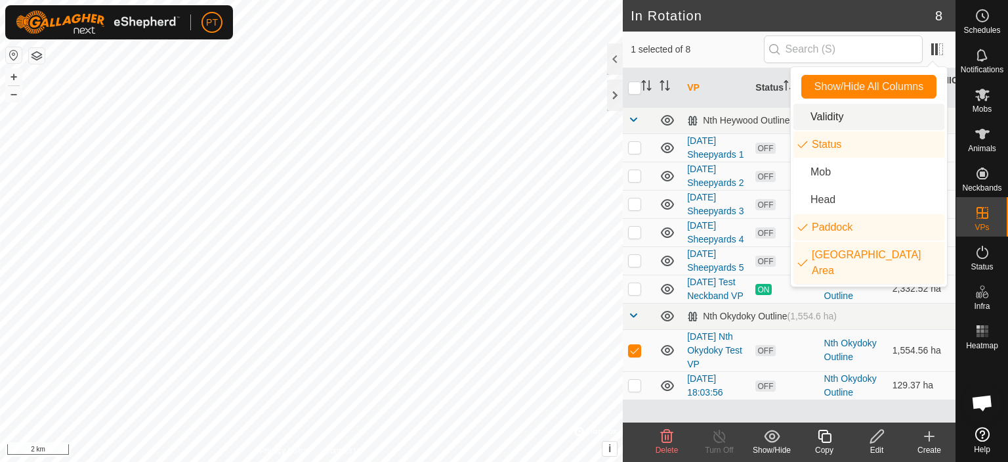
click at [803, 117] on li "Validity" at bounding box center [869, 117] width 151 height 26
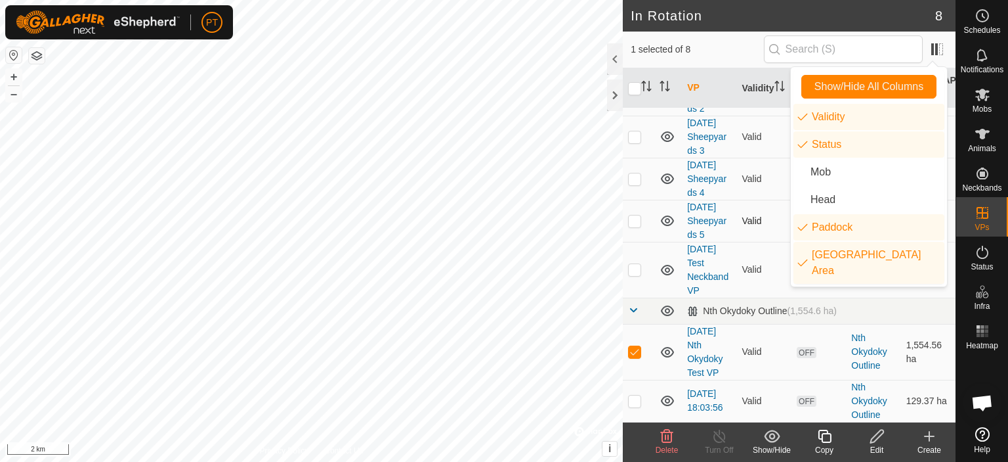
click at [760, 225] on td "Valid" at bounding box center [764, 221] width 54 height 42
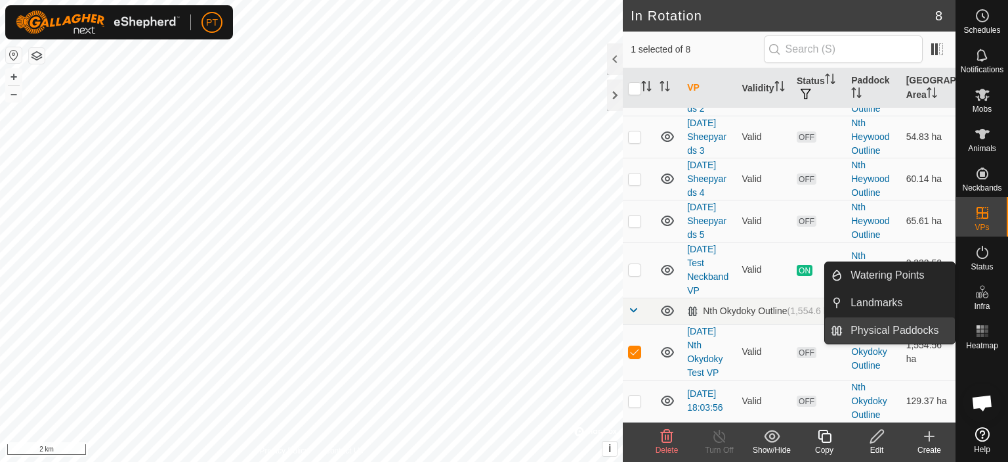
click at [880, 328] on link "Physical Paddocks" at bounding box center [899, 330] width 112 height 26
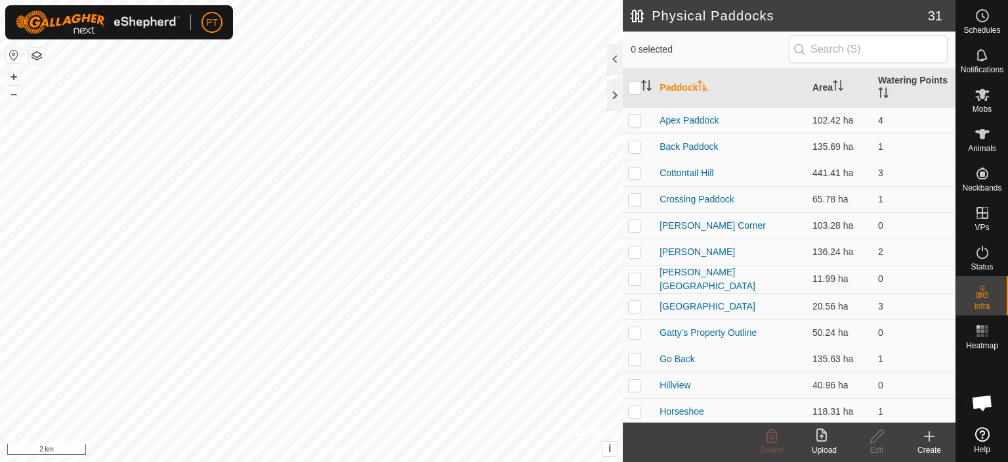
click at [928, 437] on icon at bounding box center [930, 436] width 16 height 16
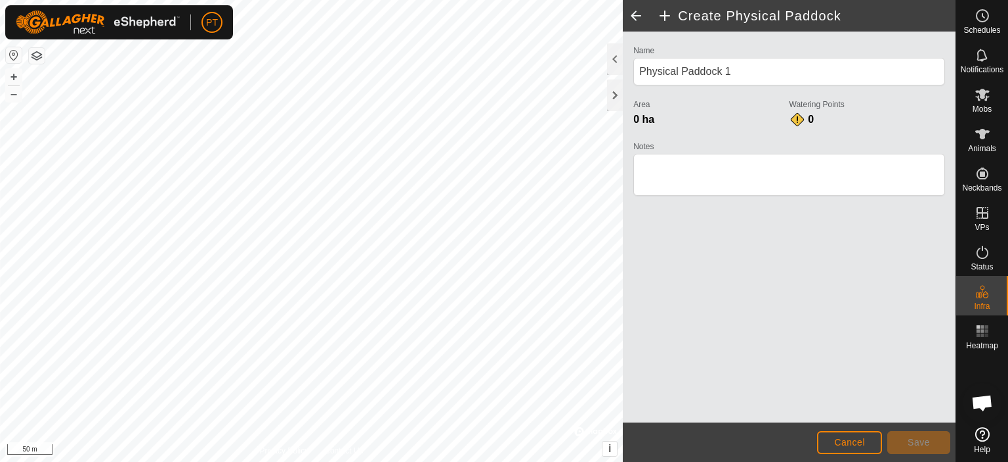
click at [624, 339] on div "Create Physical Paddock Name Physical Paddock 1 Area 0 ha Watering Points 0 Not…" at bounding box center [478, 231] width 956 height 462
click at [629, 284] on div "Create Physical Paddock Name Physical Paddock 1 Area 0 ha Watering Points 0 Not…" at bounding box center [478, 231] width 956 height 462
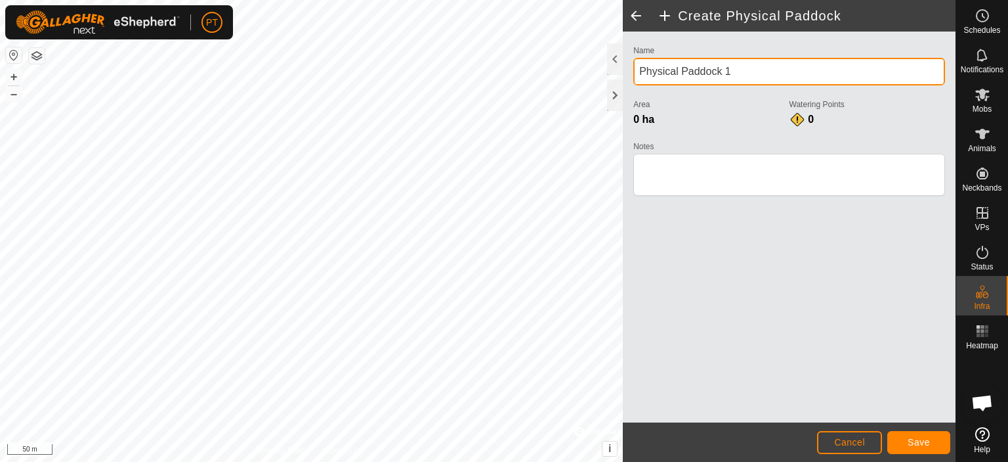
click at [740, 73] on input "Physical Paddock 1" at bounding box center [790, 72] width 312 height 28
drag, startPoint x: 740, startPoint y: 68, endPoint x: 614, endPoint y: 81, distance: 126.8
click at [623, 81] on div "Create Physical Paddock Name Physical Paddock 1 Area 0 ha Watering Points 0 Not…" at bounding box center [789, 231] width 333 height 462
type input "Nth Okydoky 1"
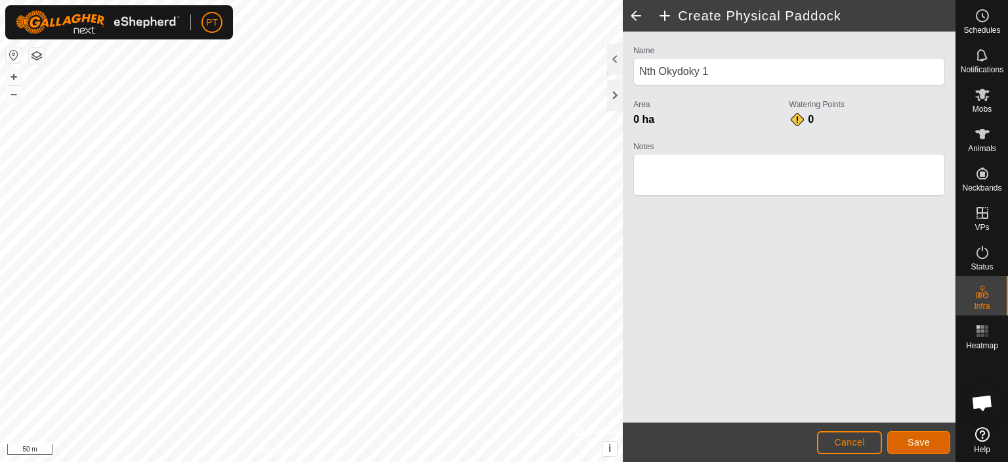
click at [924, 437] on span "Save" at bounding box center [919, 442] width 22 height 11
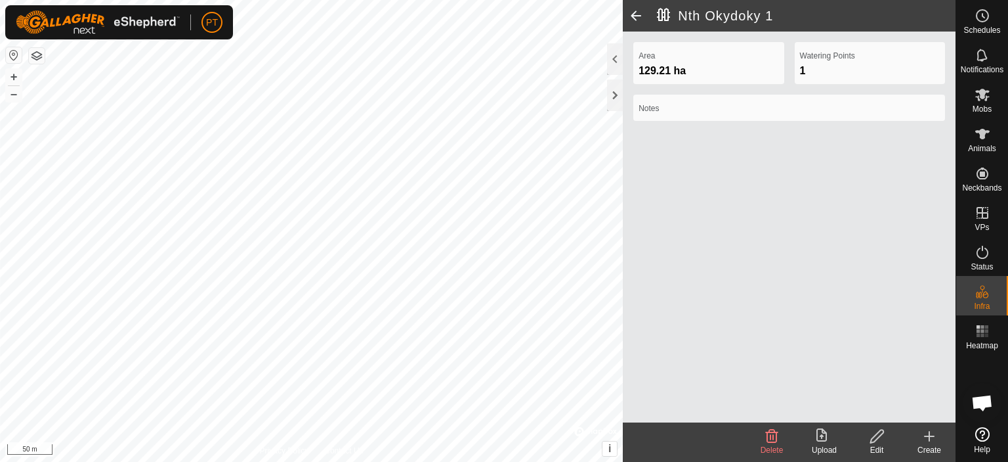
click at [731, 376] on div "Nth Okydoky 1 Area 129.21 ha Watering Points 1 Notes Delete Upload Edit Create …" at bounding box center [478, 231] width 956 height 462
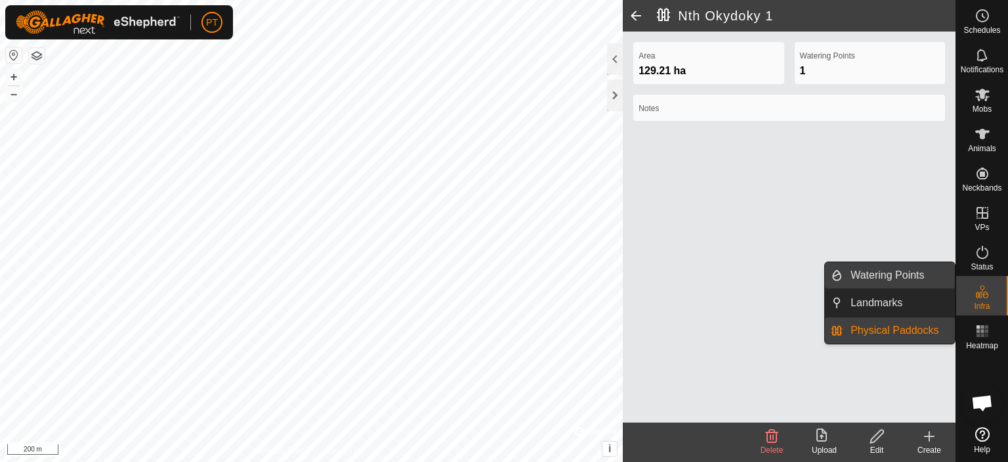
click at [888, 278] on link "Watering Points" at bounding box center [899, 275] width 112 height 26
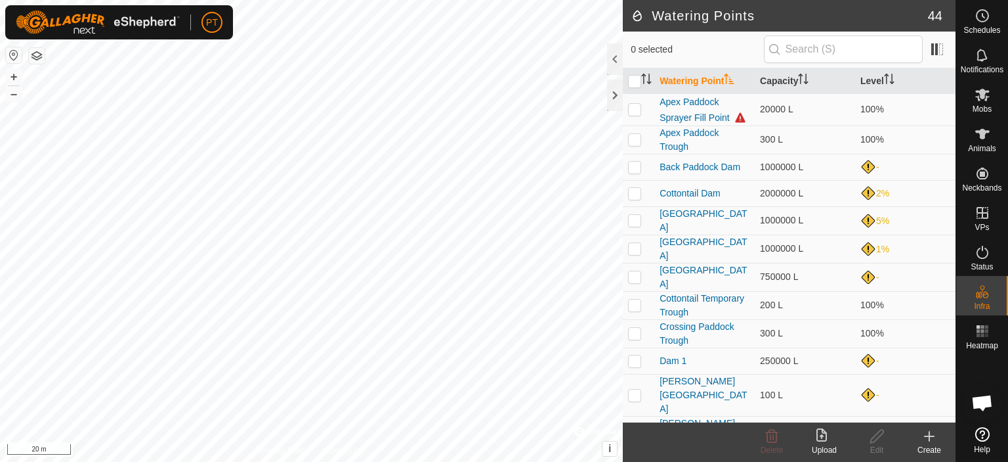
click at [930, 437] on icon at bounding box center [930, 436] width 16 height 16
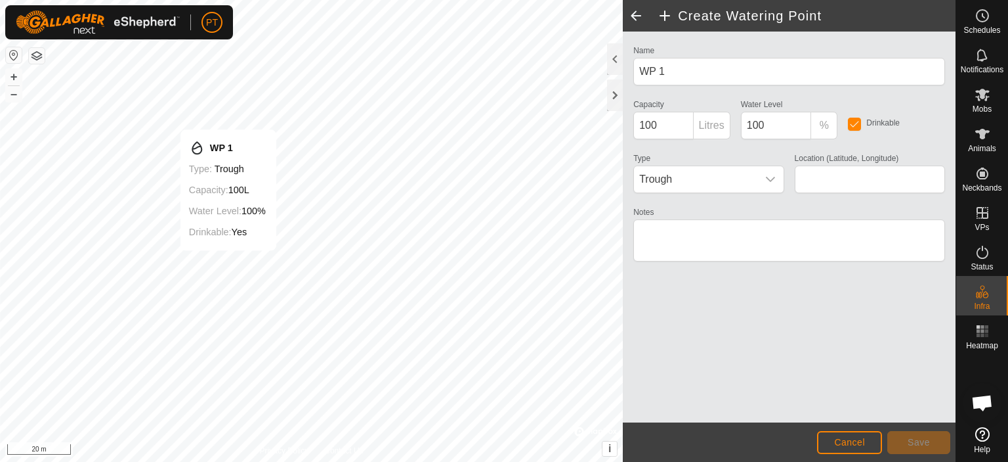
type input "-34.100041, 145.898084"
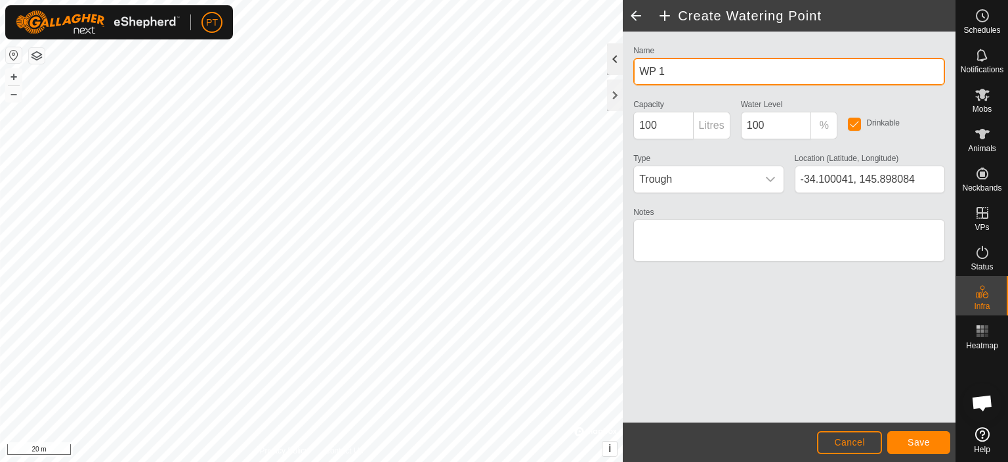
click at [607, 70] on div "Create Watering Point Name WP 1 Capacity 100 Litres Water Level 100 % Drinkable…" at bounding box center [478, 231] width 956 height 462
type input "W"
type input "Nth Okydoky Dam 2"
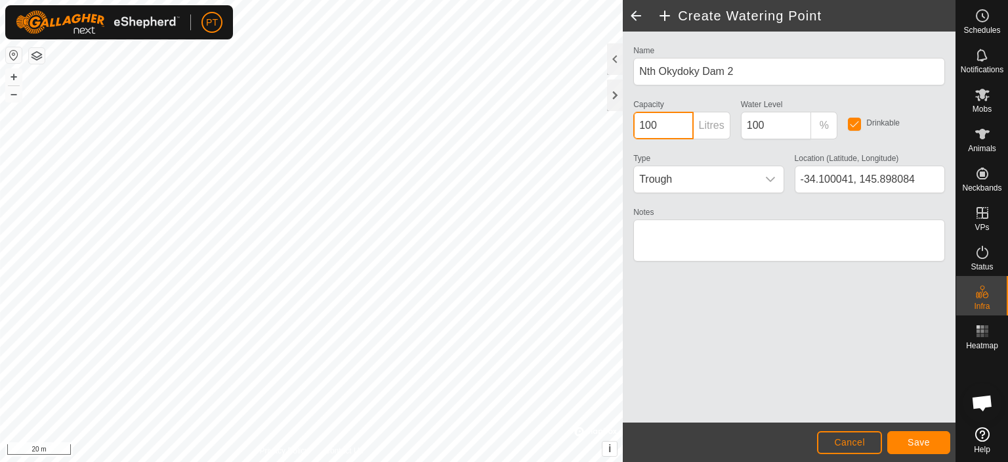
drag, startPoint x: 666, startPoint y: 127, endPoint x: 630, endPoint y: 125, distance: 36.1
click at [633, 130] on div "Capacity 100 Litres" at bounding box center [682, 117] width 108 height 43
type input "1000000"
click at [766, 125] on input "100" at bounding box center [776, 126] width 71 height 28
drag, startPoint x: 766, startPoint y: 125, endPoint x: 741, endPoint y: 125, distance: 24.3
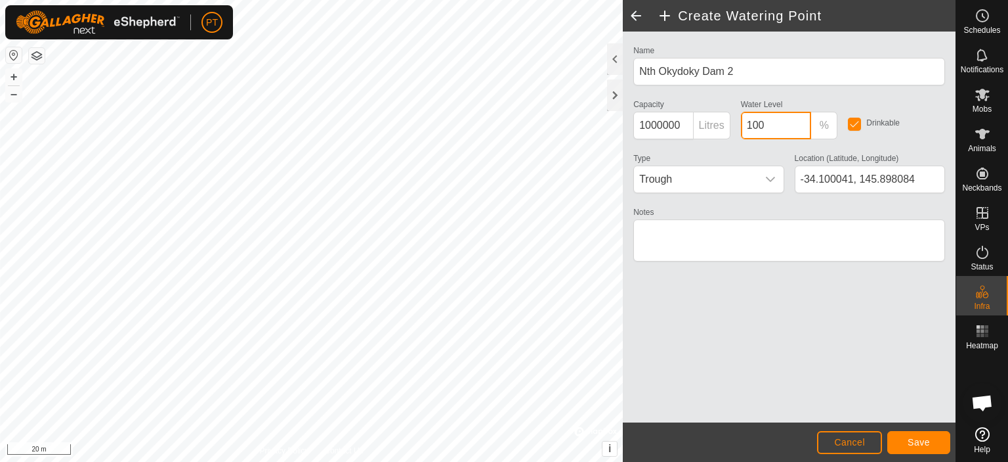
click at [741, 125] on input "100" at bounding box center [776, 126] width 71 height 28
type input "0"
click at [700, 182] on span "Trough" at bounding box center [695, 179] width 123 height 26
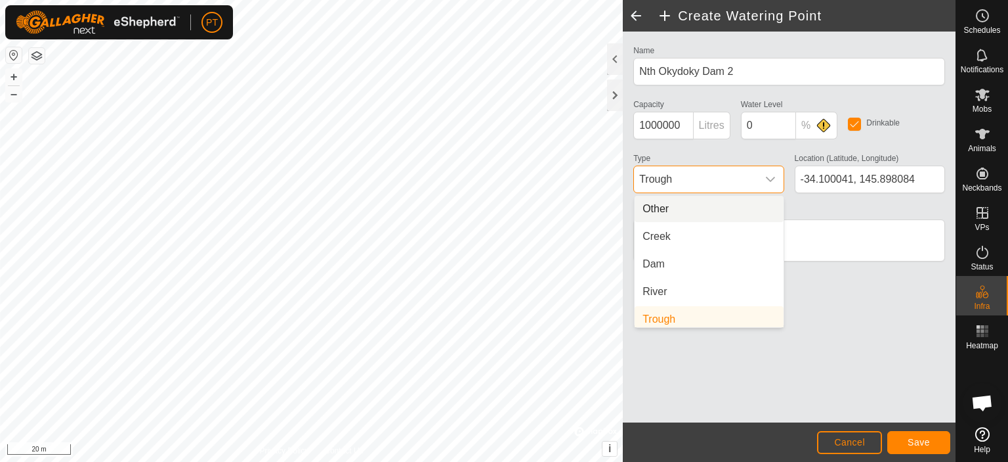
scroll to position [5, 0]
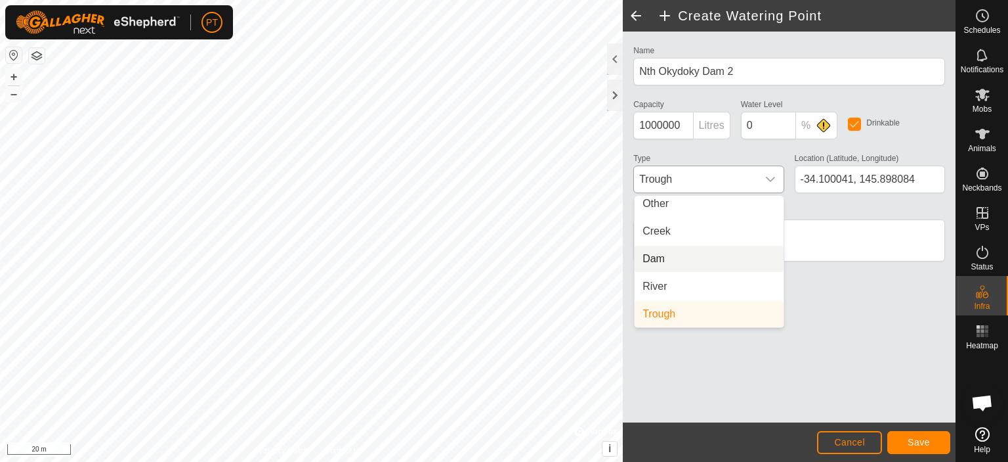
click at [672, 259] on li "Dam" at bounding box center [709, 259] width 149 height 26
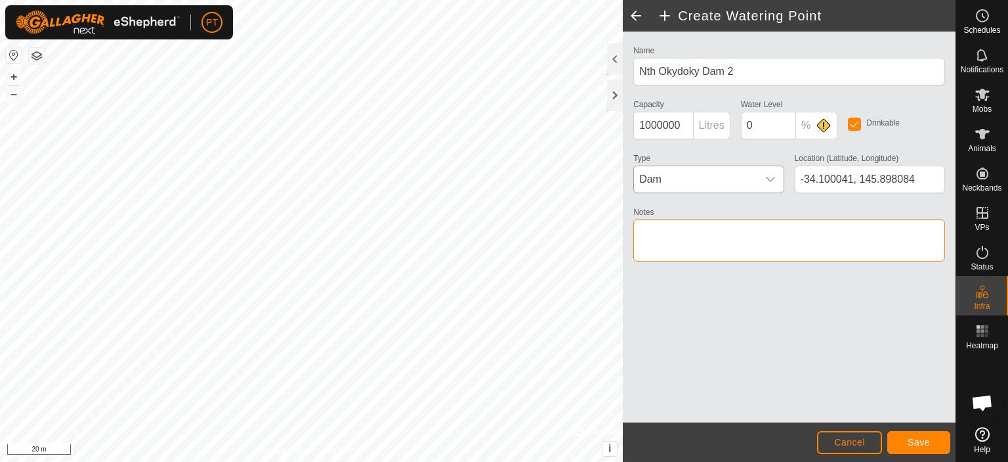
click at [698, 230] on textarea "Notes" at bounding box center [790, 240] width 312 height 42
type textarea "Needs some earthwork"
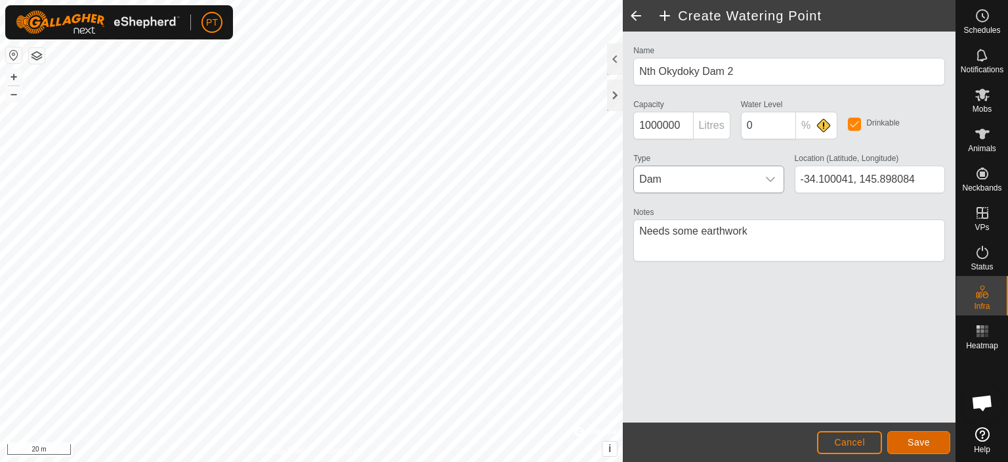
click at [917, 441] on span "Save" at bounding box center [919, 442] width 22 height 11
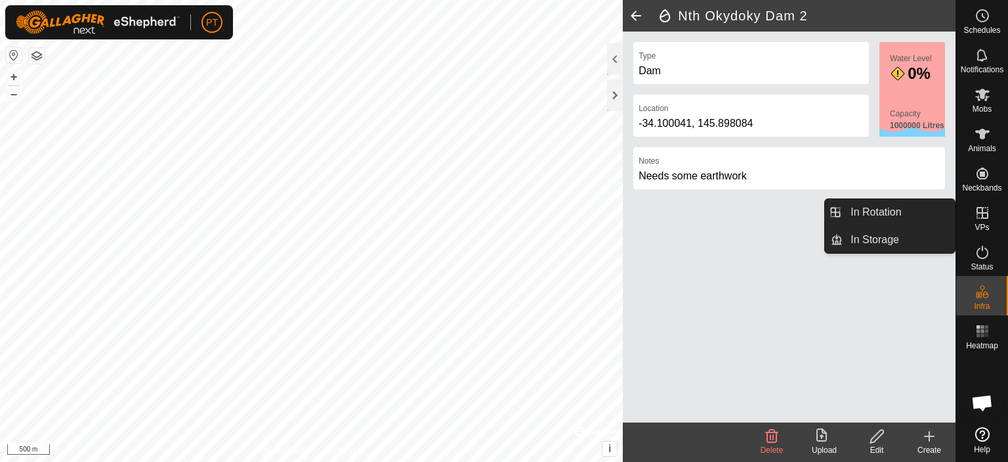
click at [986, 215] on icon at bounding box center [983, 213] width 16 height 16
click at [872, 218] on link "In Rotation" at bounding box center [899, 212] width 112 height 26
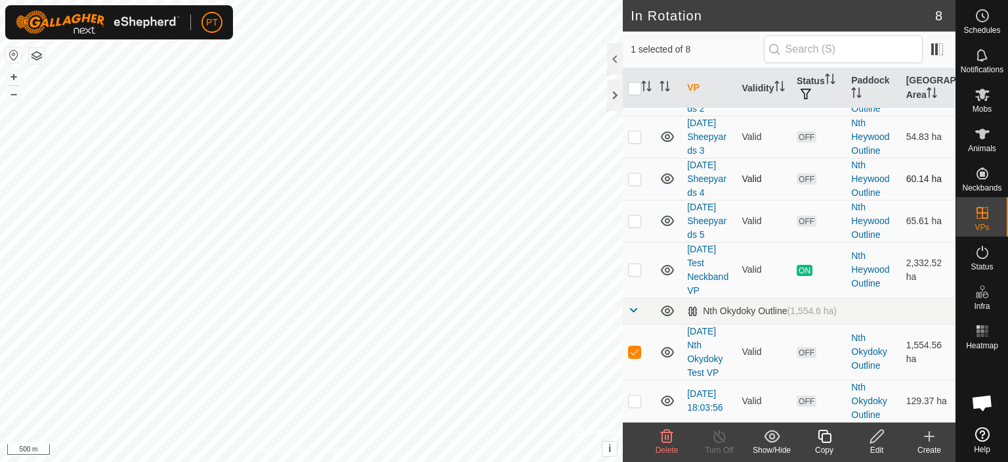
scroll to position [169, 0]
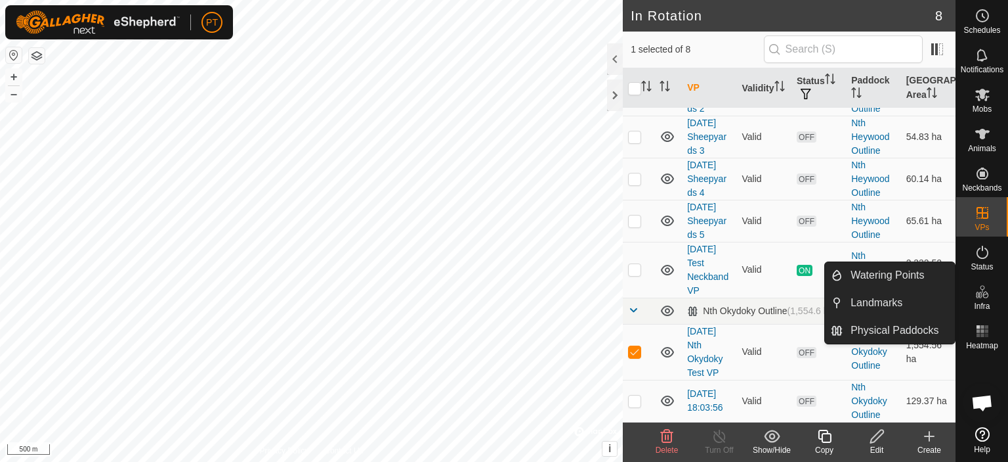
click at [984, 297] on icon at bounding box center [986, 294] width 6 height 7
click at [912, 330] on link "Physical Paddocks" at bounding box center [899, 330] width 112 height 26
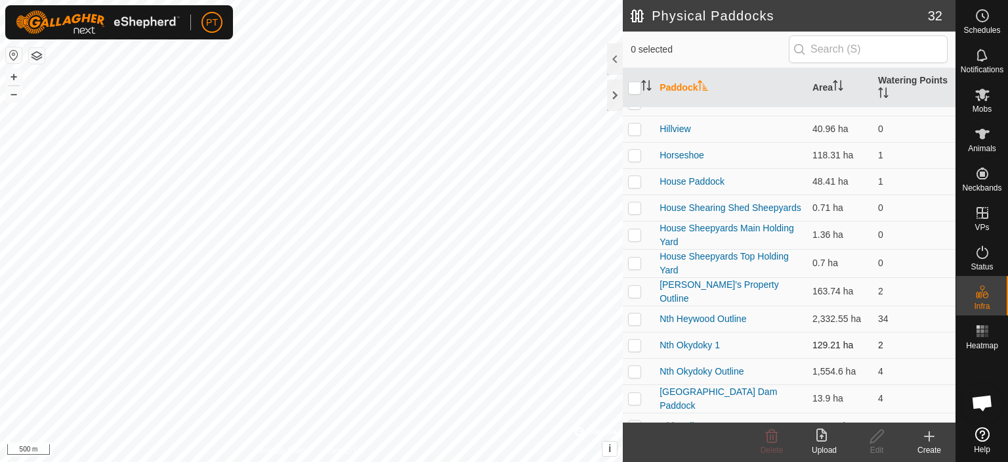
scroll to position [263, 0]
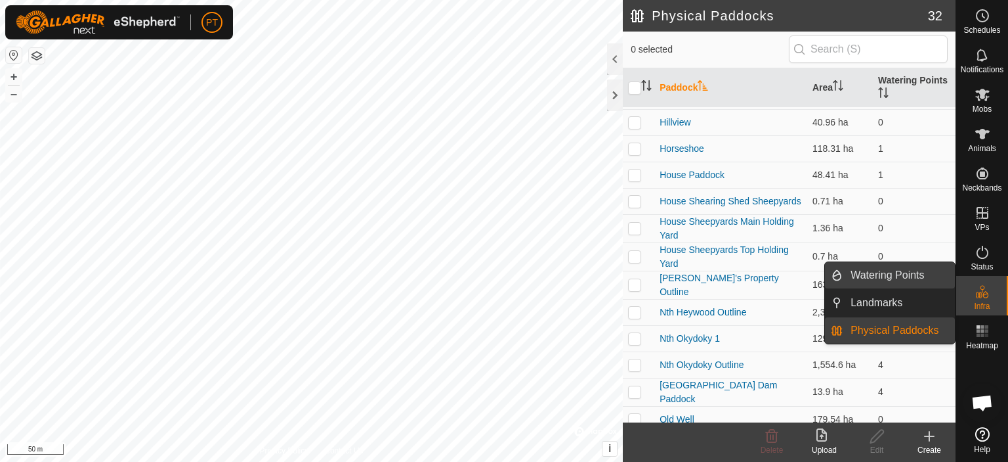
click at [883, 278] on link "Watering Points" at bounding box center [899, 275] width 112 height 26
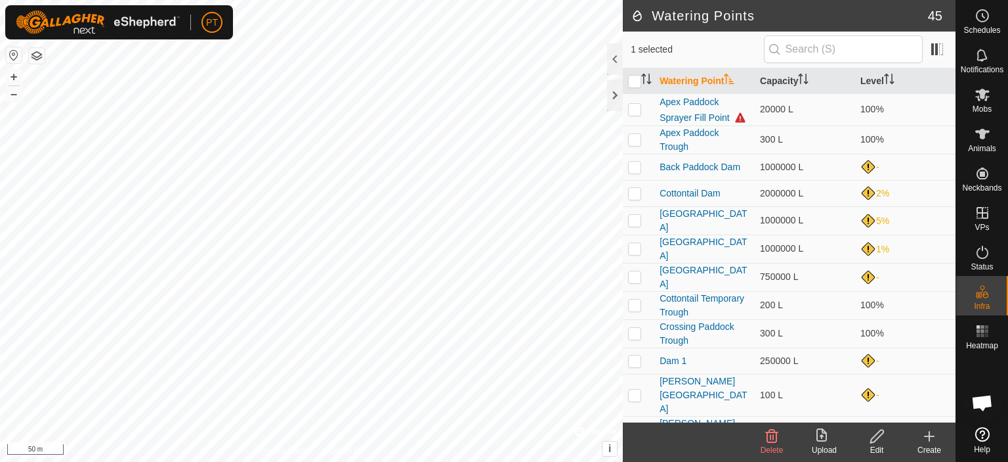
click at [931, 438] on icon at bounding box center [930, 436] width 16 height 16
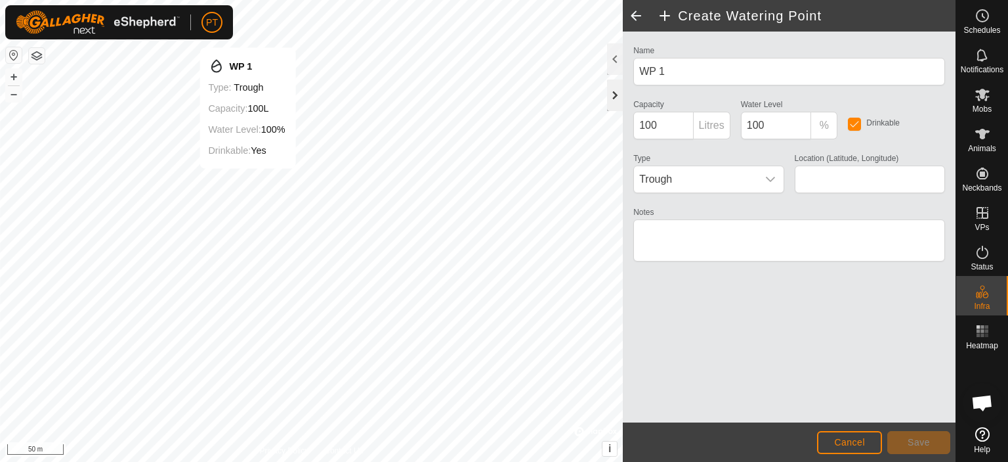
type input "-34.071043, 145.914926"
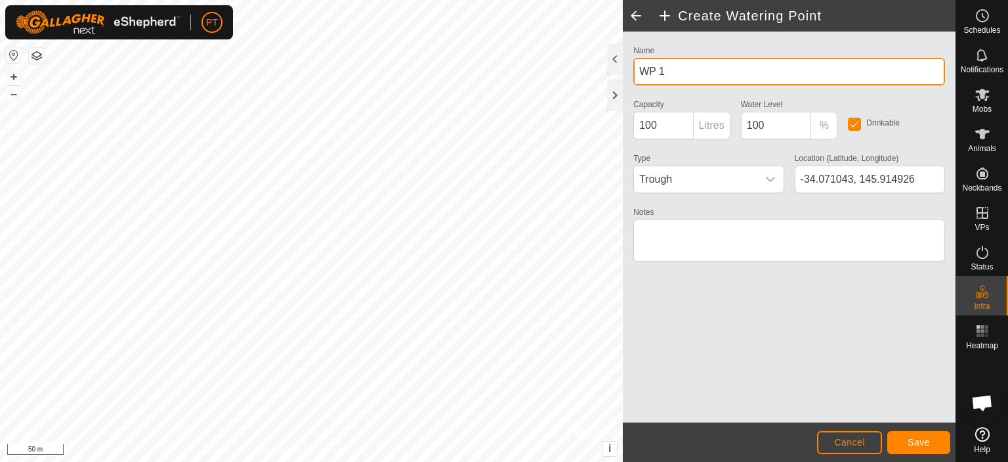
drag, startPoint x: 678, startPoint y: 73, endPoint x: 623, endPoint y: 63, distance: 55.4
click at [623, 63] on div "Name WP 1 Capacity 100 Litres Water Level 100 % Drinkable Type Trough Location …" at bounding box center [789, 227] width 333 height 391
click at [655, 70] on input "NthOkydoky Goat Dam" at bounding box center [790, 72] width 312 height 28
type input "Nth Okydoky Goat Dam"
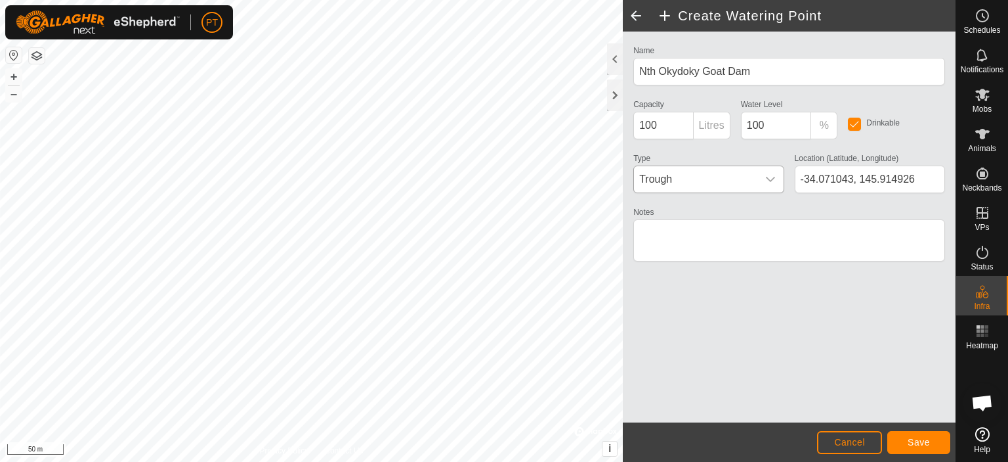
click at [727, 173] on span "Trough" at bounding box center [695, 179] width 123 height 26
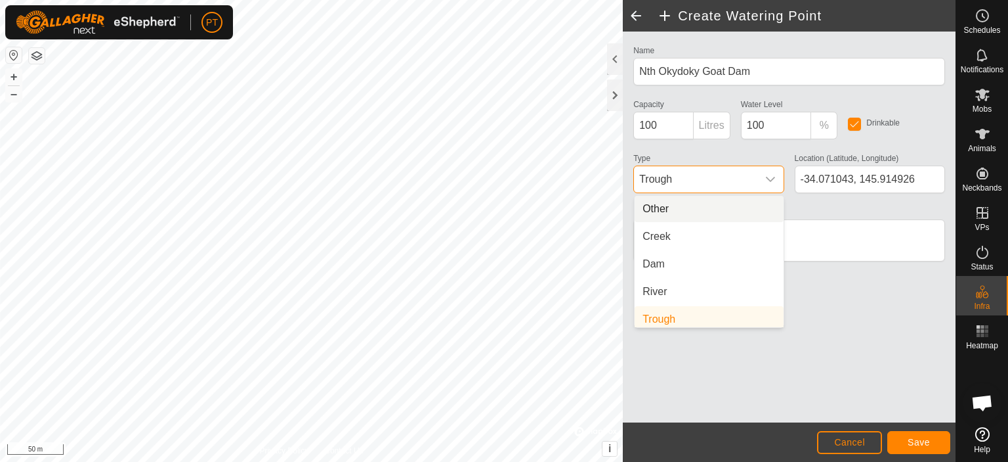
scroll to position [5, 0]
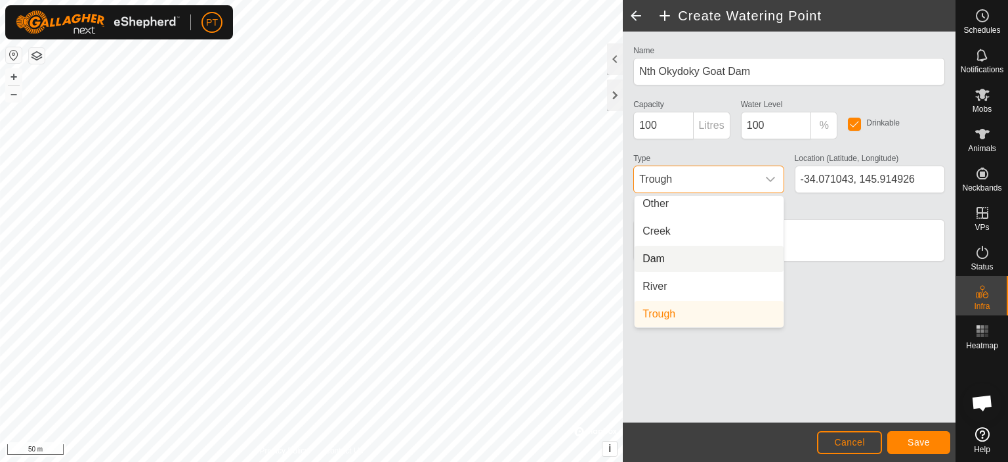
click at [675, 261] on li "Dam" at bounding box center [709, 259] width 149 height 26
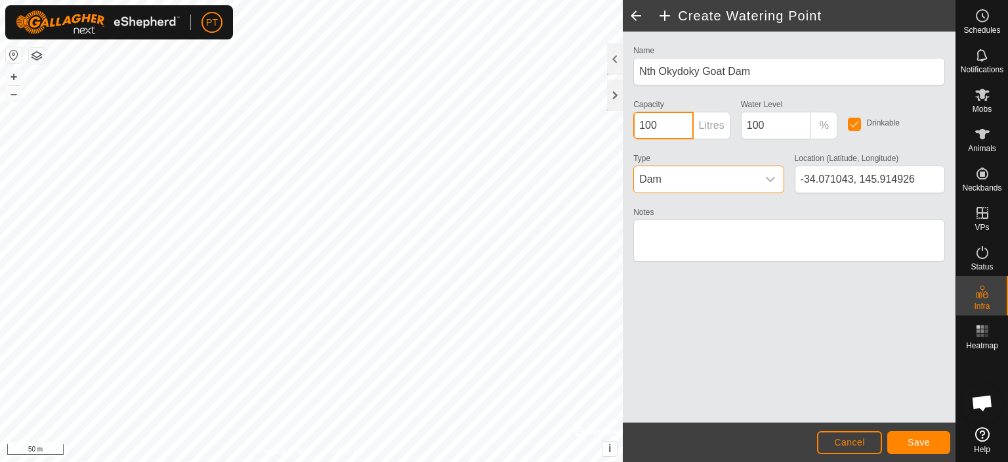
click at [669, 125] on input "100" at bounding box center [664, 126] width 60 height 28
drag, startPoint x: 670, startPoint y: 123, endPoint x: 625, endPoint y: 128, distance: 44.9
click at [625, 128] on div "Name Nth Okydoky Goat Dam Capacity 100 Litres Water Level 100 % Drinkable Type …" at bounding box center [789, 227] width 333 height 391
type input "1000000"
drag, startPoint x: 764, startPoint y: 127, endPoint x: 733, endPoint y: 127, distance: 30.2
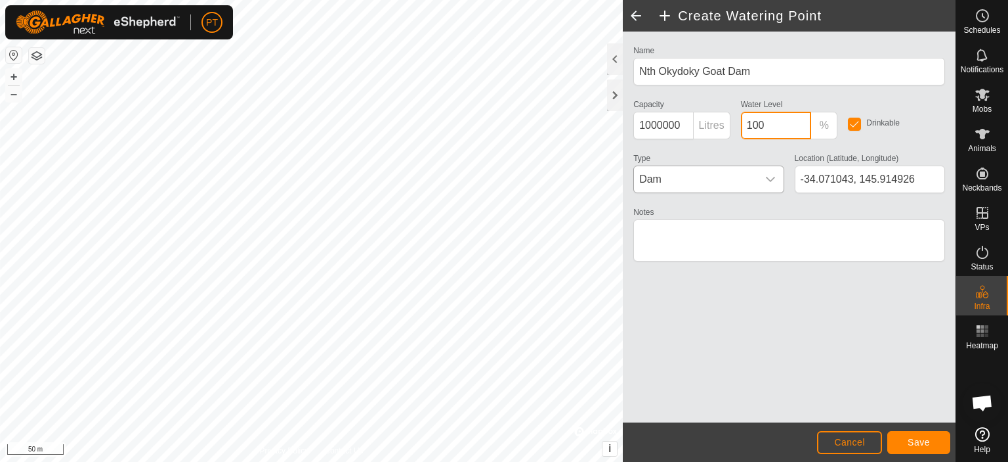
click at [733, 127] on div "Name Nth Okydoky Goat Dam Capacity 1000000 Litres Water Level 100 % Drinkable T…" at bounding box center [789, 159] width 322 height 234
type input "25"
click at [920, 439] on span "Save" at bounding box center [919, 442] width 22 height 11
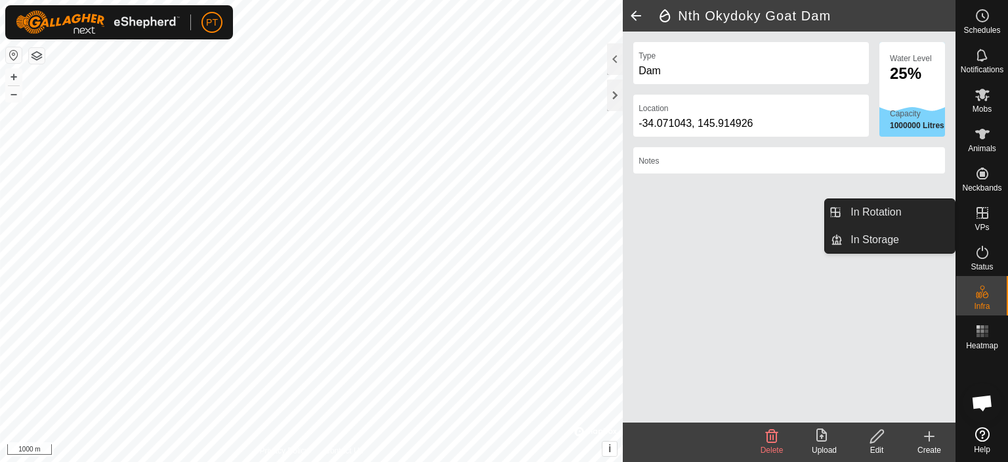
click at [982, 216] on icon at bounding box center [983, 213] width 16 height 16
click at [861, 239] on link "In Storage" at bounding box center [899, 240] width 112 height 26
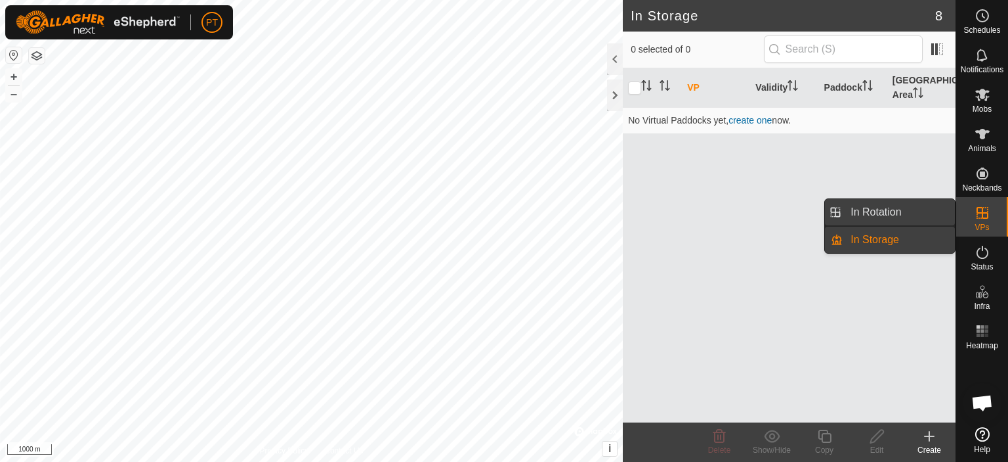
click at [884, 213] on link "In Rotation" at bounding box center [899, 212] width 112 height 26
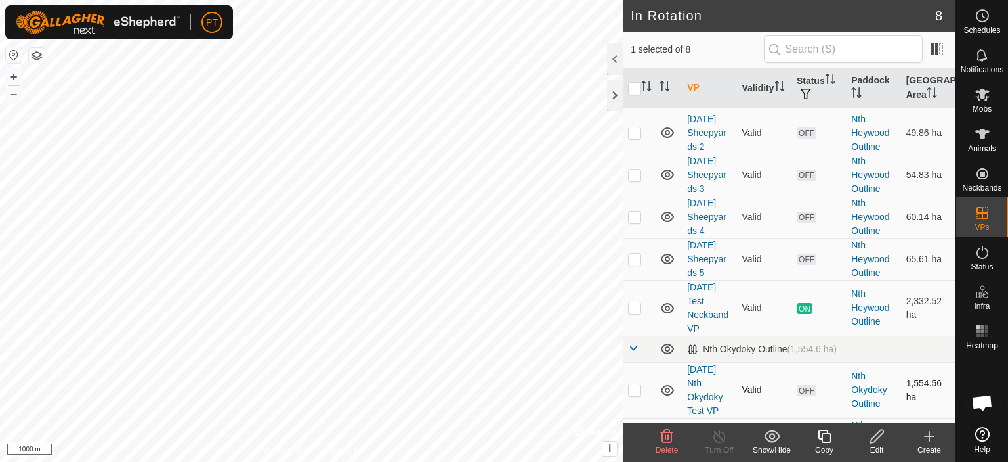
scroll to position [169, 0]
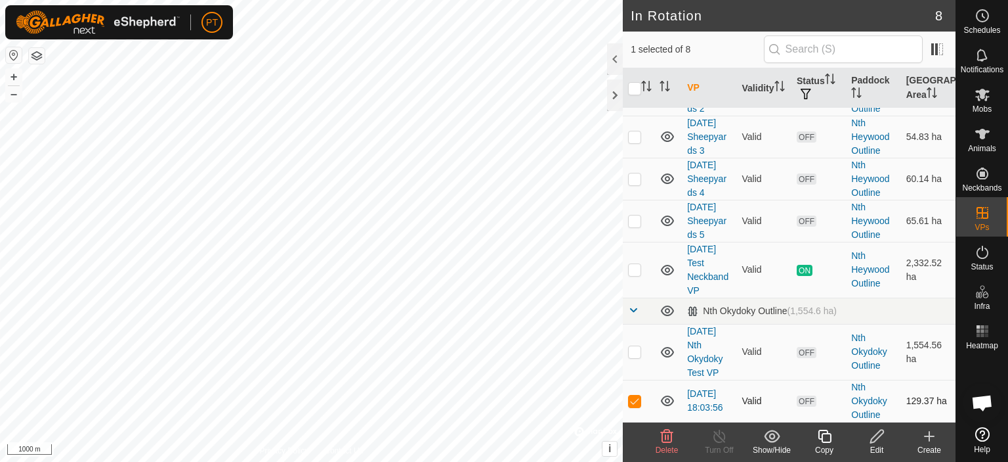
click at [804, 401] on span "OFF" at bounding box center [807, 400] width 20 height 11
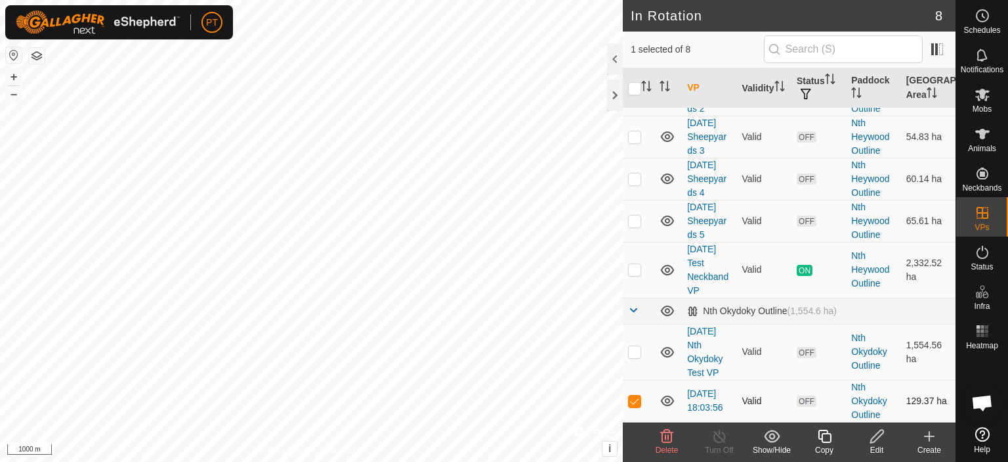
click at [636, 402] on p-checkbox at bounding box center [634, 400] width 13 height 11
checkbox input "false"
click at [634, 351] on p-checkbox at bounding box center [634, 351] width 13 height 11
click at [772, 435] on icon at bounding box center [772, 436] width 16 height 16
click at [934, 53] on span at bounding box center [937, 49] width 21 height 21
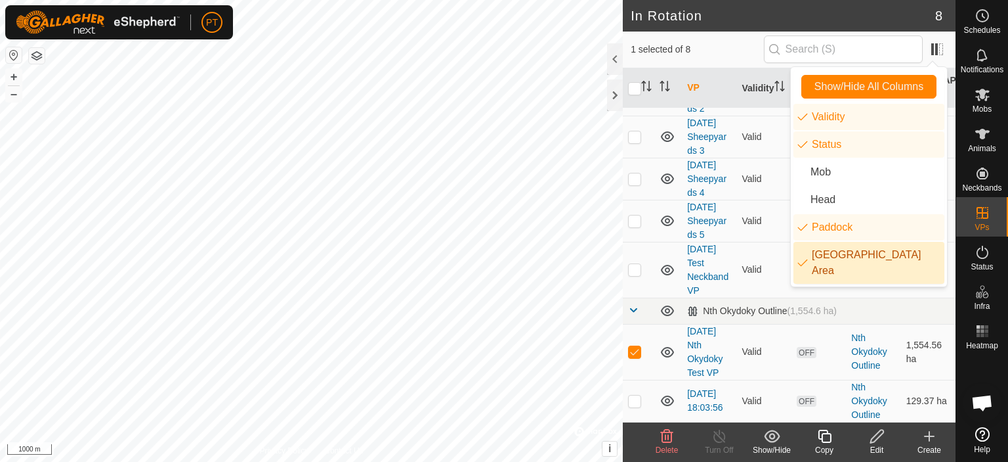
click at [818, 257] on li "[GEOGRAPHIC_DATA] Area" at bounding box center [869, 263] width 151 height 42
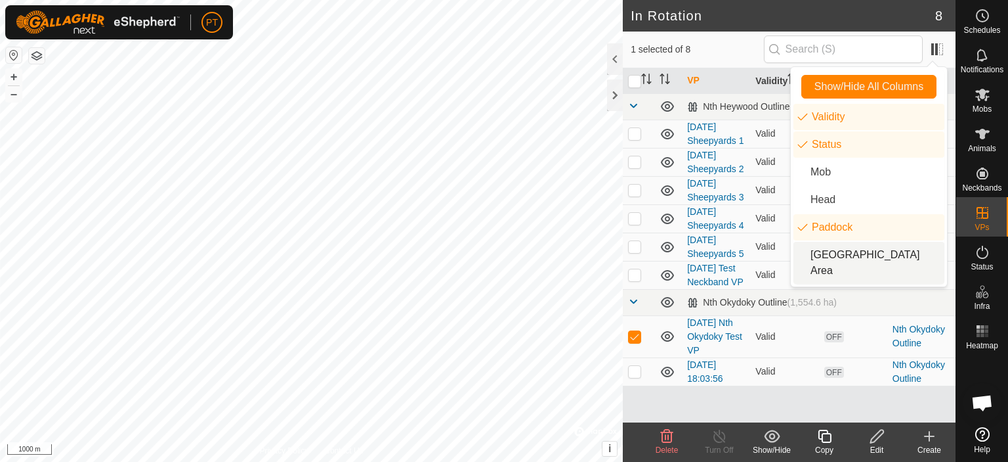
scroll to position [73, 0]
click at [825, 253] on li "[GEOGRAPHIC_DATA] Area" at bounding box center [869, 263] width 151 height 42
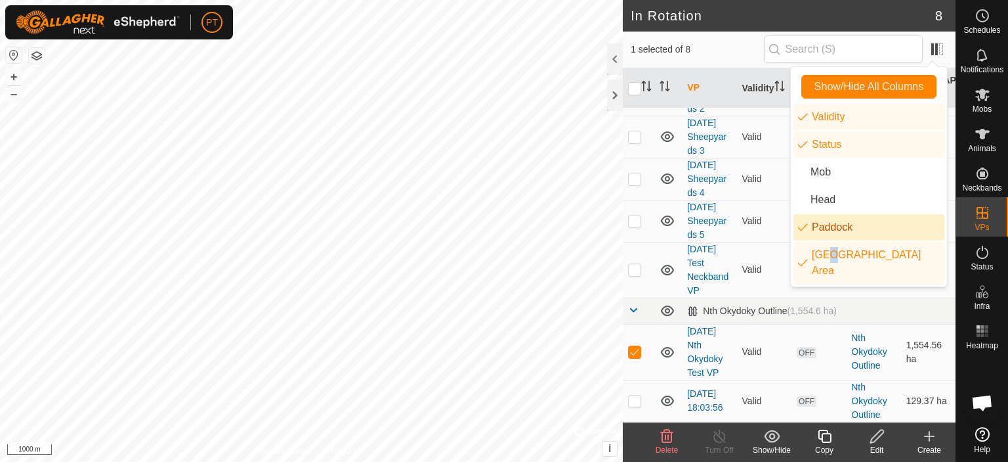
click at [903, 251] on li "[GEOGRAPHIC_DATA] Area" at bounding box center [869, 263] width 151 height 42
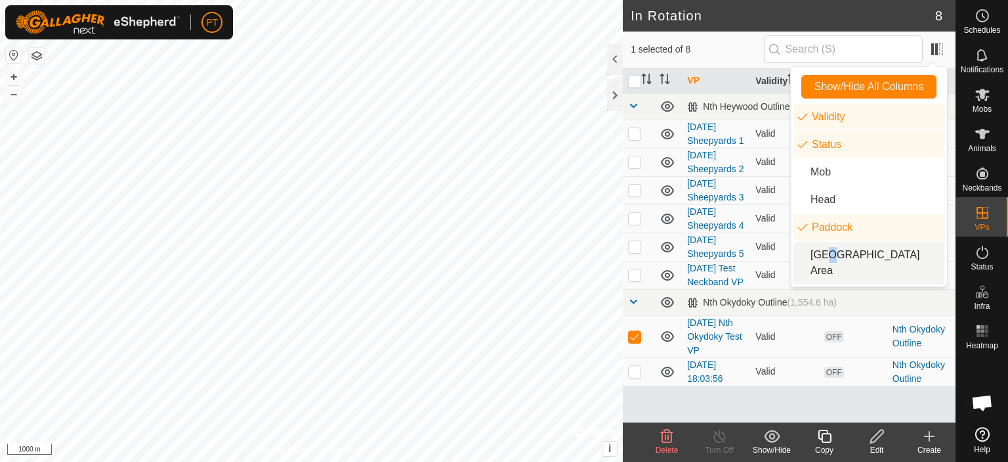
scroll to position [73, 0]
click at [833, 254] on li "[GEOGRAPHIC_DATA] Area" at bounding box center [869, 263] width 151 height 42
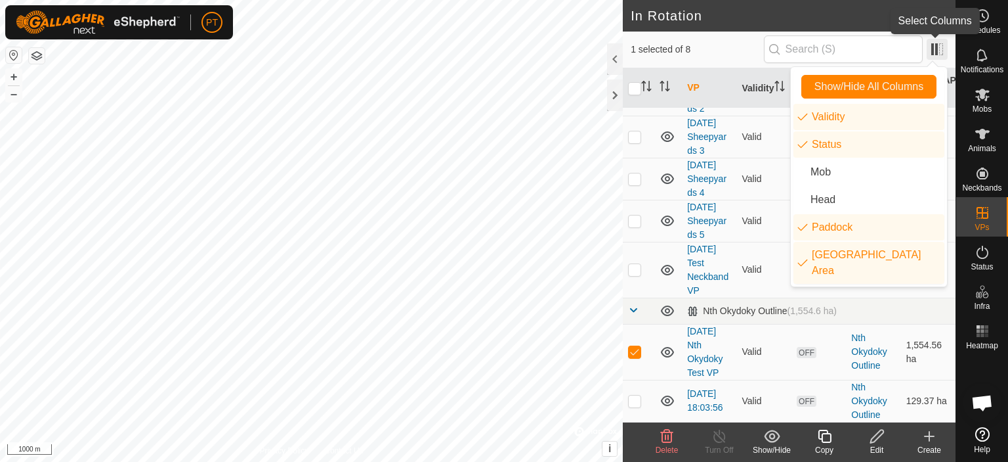
click at [934, 49] on span at bounding box center [937, 49] width 21 height 21
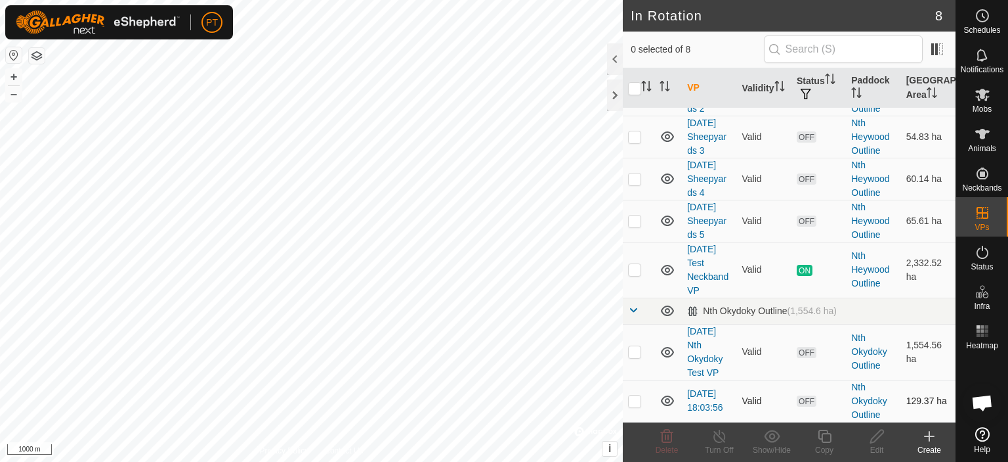
checkbox input "true"
click at [636, 89] on input "checkbox" at bounding box center [634, 88] width 13 height 13
checkbox input "true"
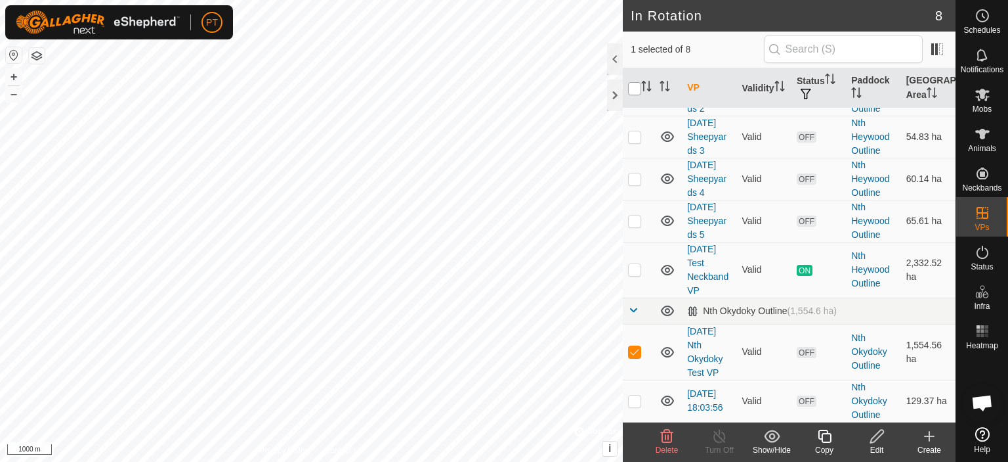
checkbox input "true"
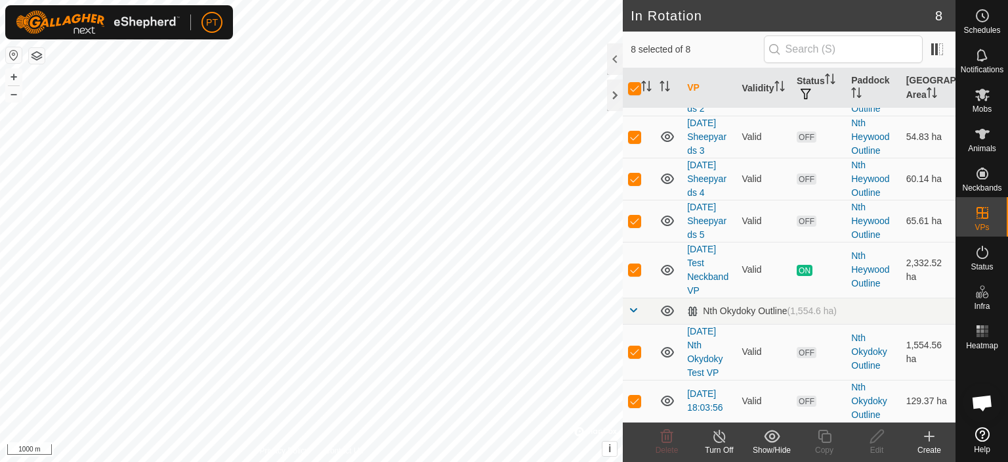
click at [722, 435] on icon at bounding box center [720, 436] width 16 height 16
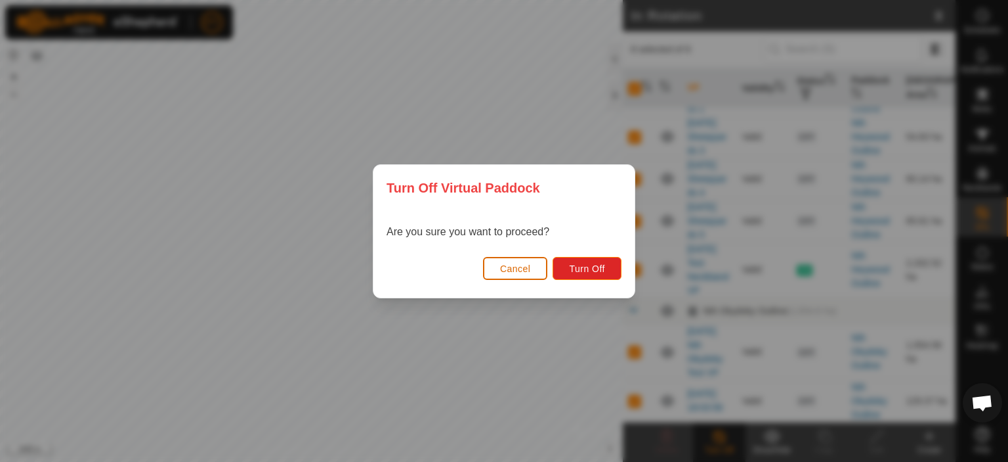
click at [510, 267] on span "Cancel" at bounding box center [515, 268] width 31 height 11
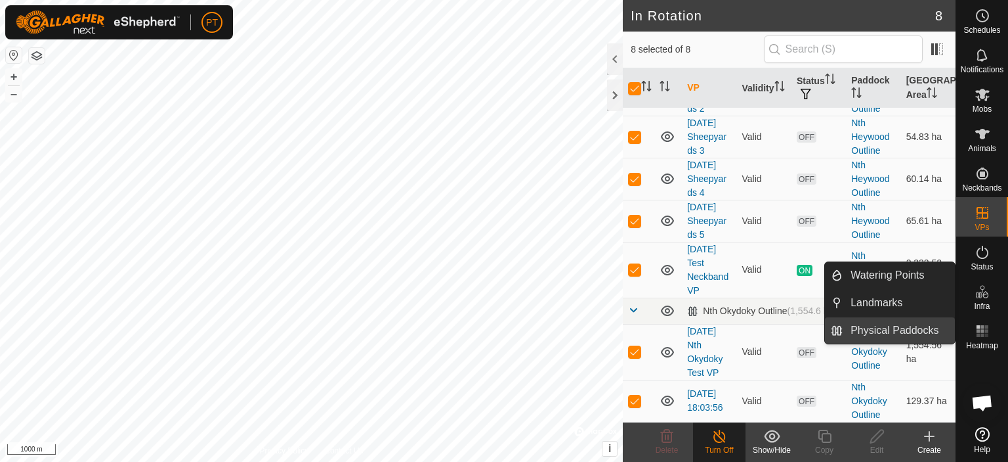
click at [903, 329] on link "Physical Paddocks" at bounding box center [899, 330] width 112 height 26
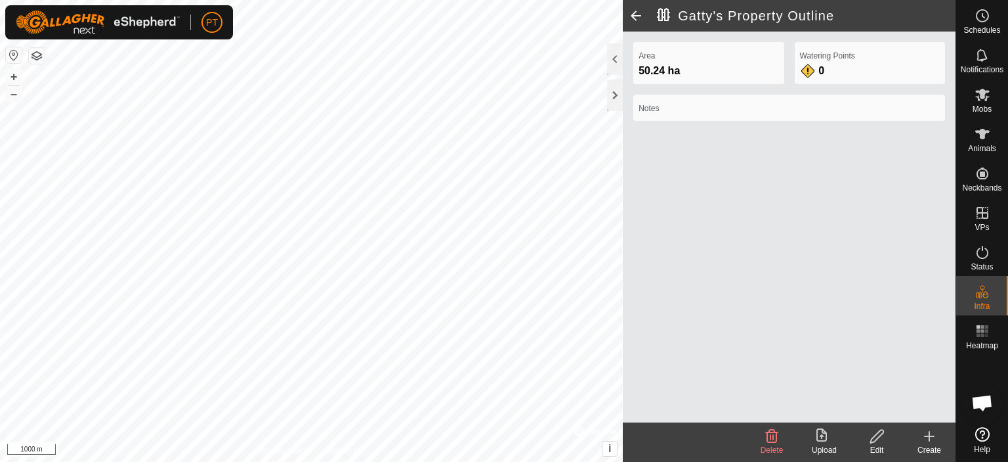
click at [872, 435] on icon at bounding box center [877, 436] width 16 height 16
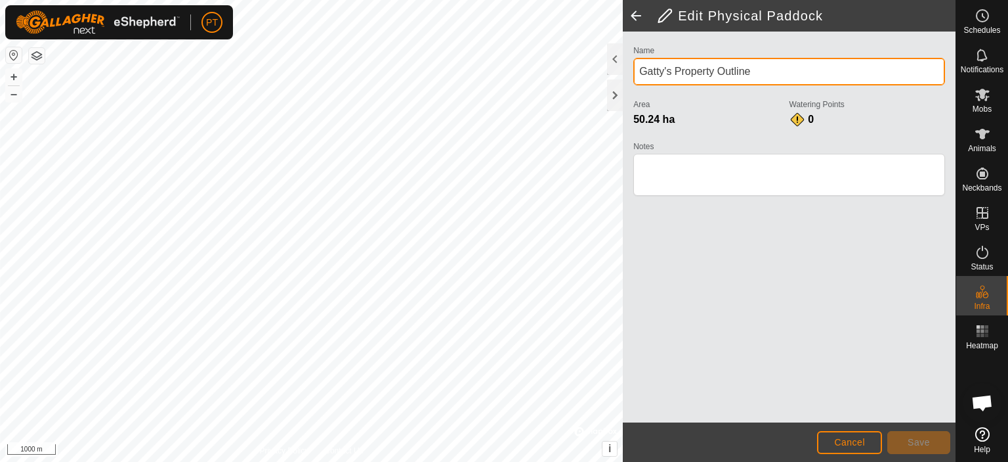
click at [647, 71] on input "Gatty's Property Outline" at bounding box center [790, 72] width 312 height 28
drag, startPoint x: 672, startPoint y: 73, endPoint x: 630, endPoint y: 76, distance: 42.1
click at [630, 76] on div "Name [PERSON_NAME] Property Outline Area 50.24 ha Watering Points 0 Notes" at bounding box center [789, 126] width 322 height 169
type input "Nth Glenroy Property Outline"
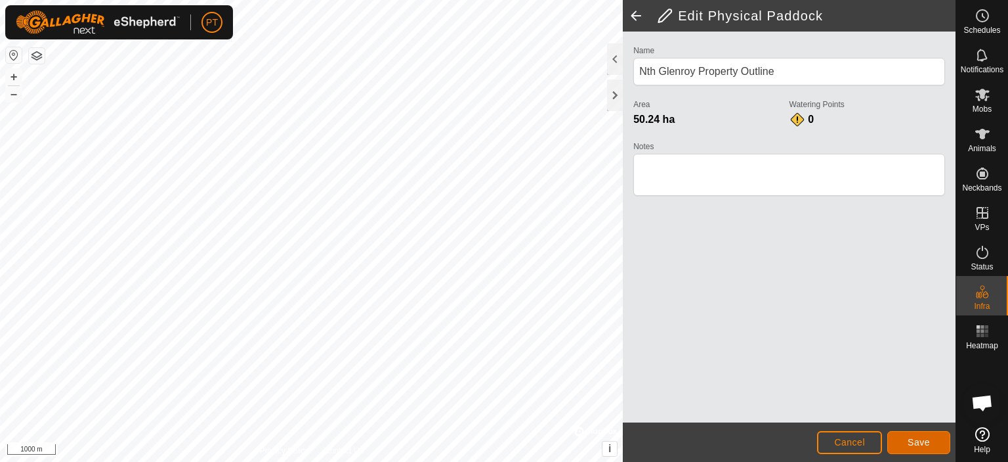
click at [921, 439] on span "Save" at bounding box center [919, 442] width 22 height 11
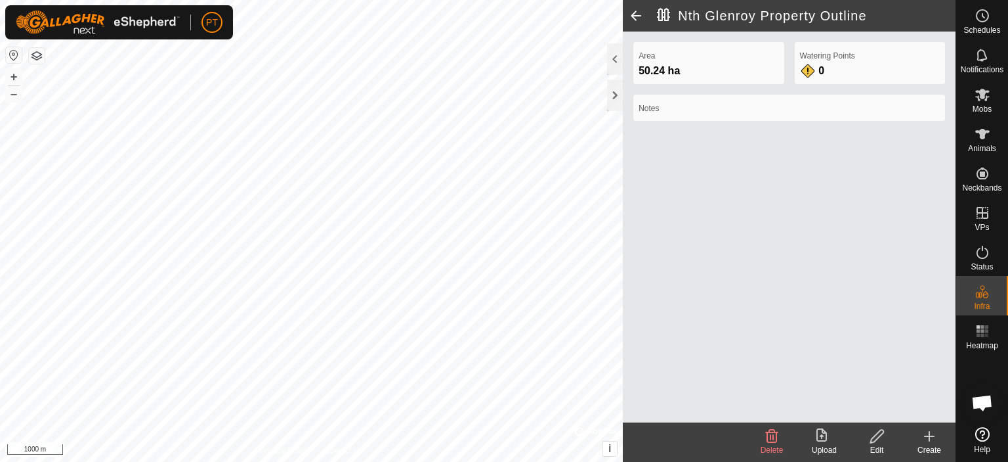
click at [630, 14] on span at bounding box center [636, 16] width 26 height 32
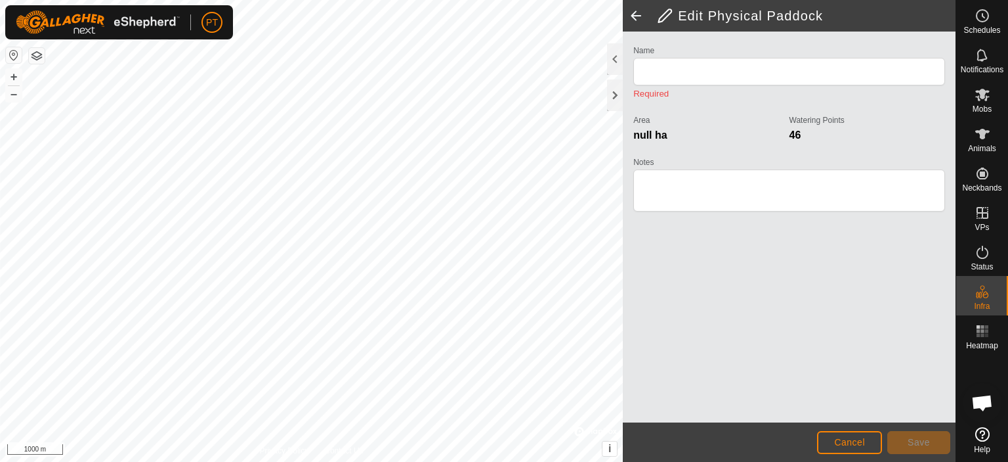
type input "Nth Glenroy Property Outline"
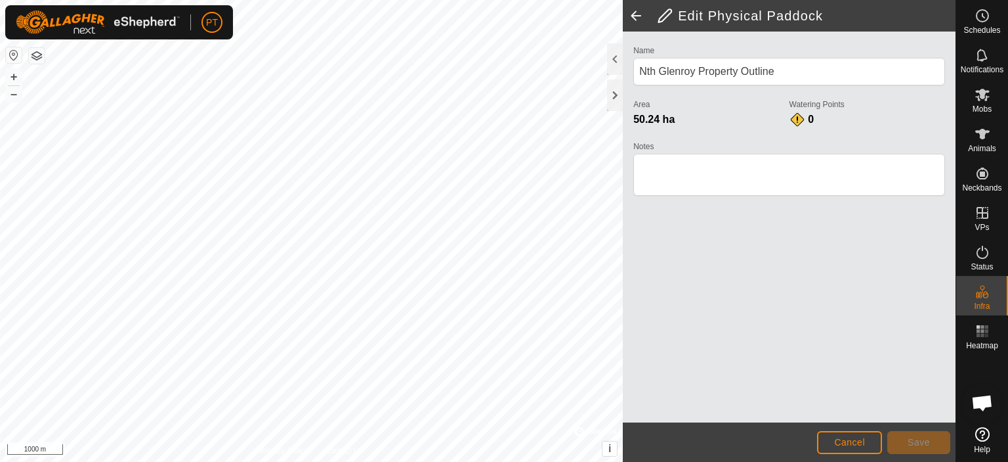
click at [638, 16] on span at bounding box center [636, 16] width 26 height 32
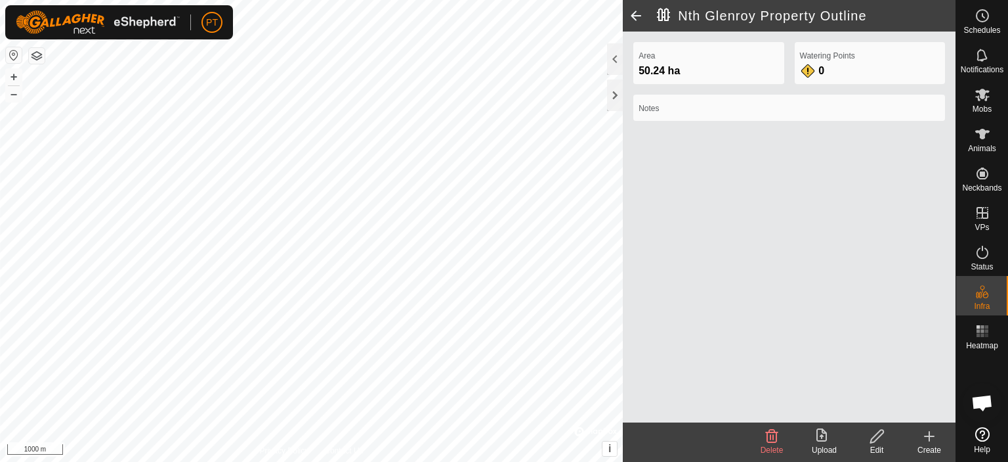
click at [634, 14] on span at bounding box center [636, 16] width 26 height 32
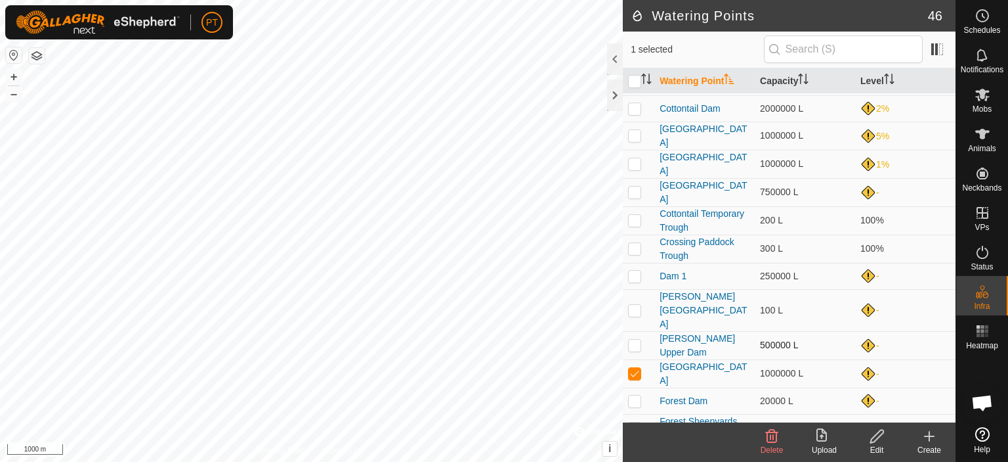
scroll to position [131, 0]
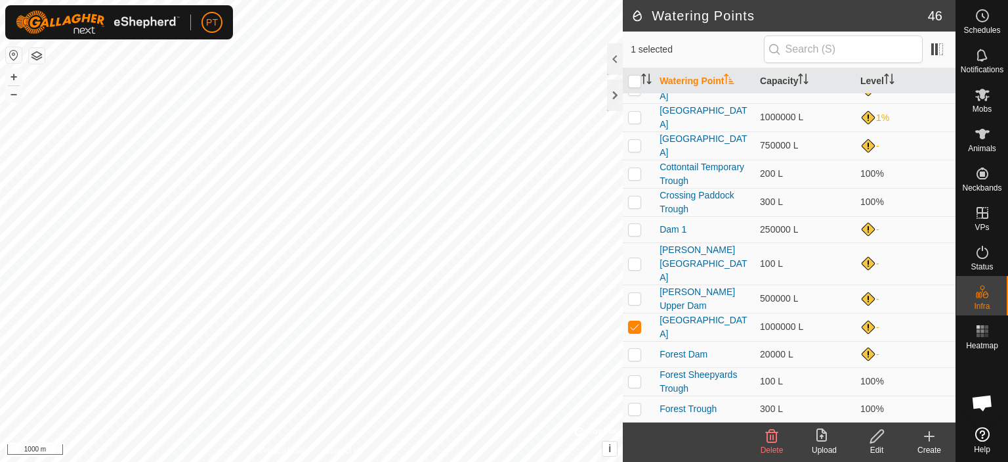
click at [878, 435] on icon at bounding box center [877, 436] width 16 height 16
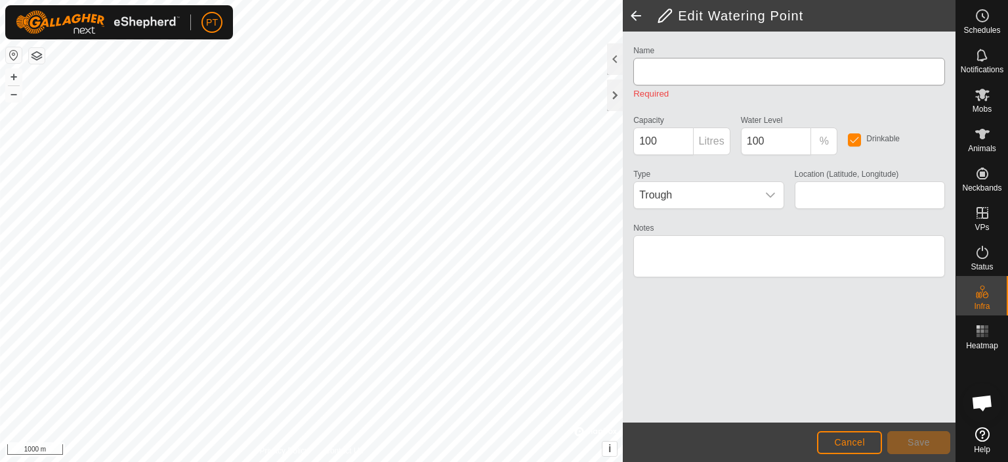
type input "[GEOGRAPHIC_DATA]"
type input "1000000"
type input "0"
type input "-34.115988, 145.952547"
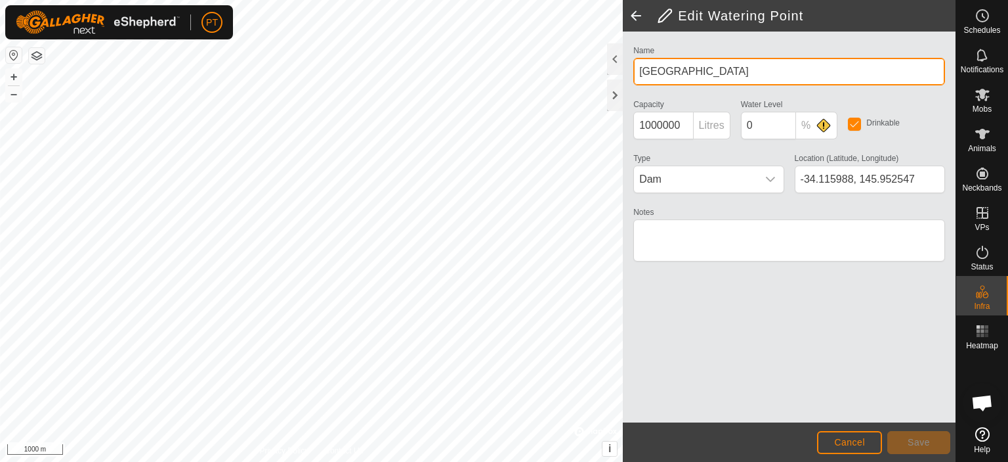
click at [638, 71] on input "[GEOGRAPHIC_DATA]" at bounding box center [790, 72] width 312 height 28
type input "[GEOGRAPHIC_DATA]"
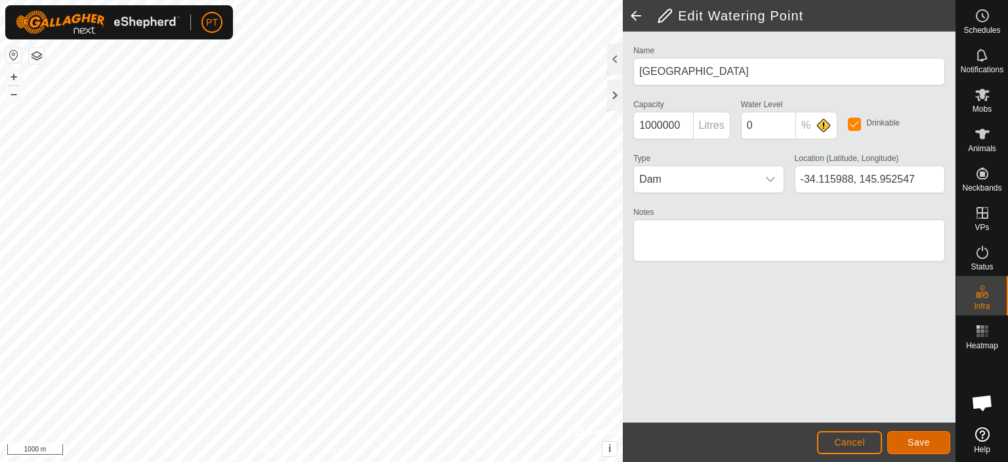
click at [922, 441] on span "Save" at bounding box center [919, 442] width 22 height 11
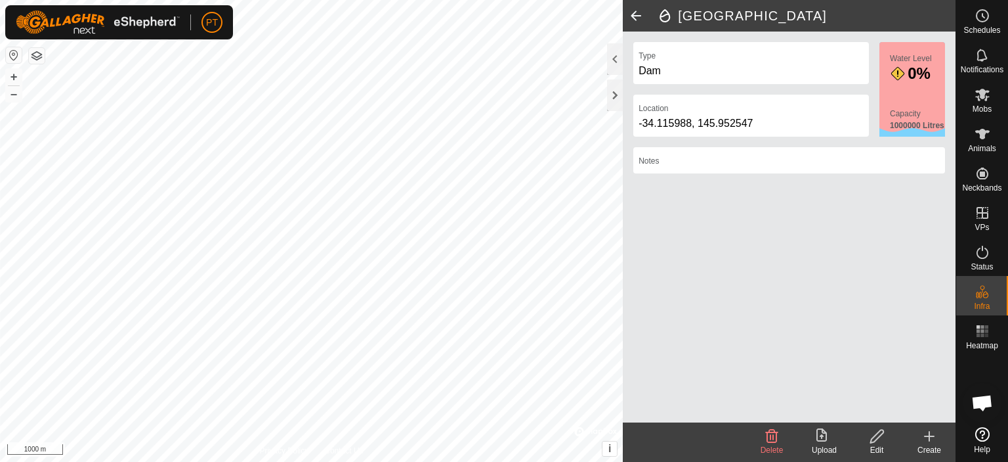
click at [885, 438] on icon at bounding box center [877, 436] width 16 height 16
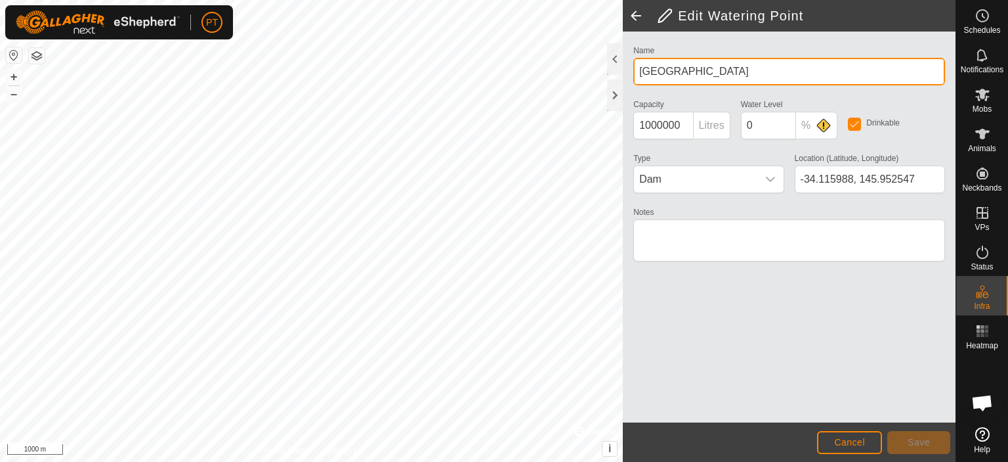
click at [654, 68] on input "[GEOGRAPHIC_DATA]" at bounding box center [790, 72] width 312 height 28
type input "[GEOGRAPHIC_DATA]"
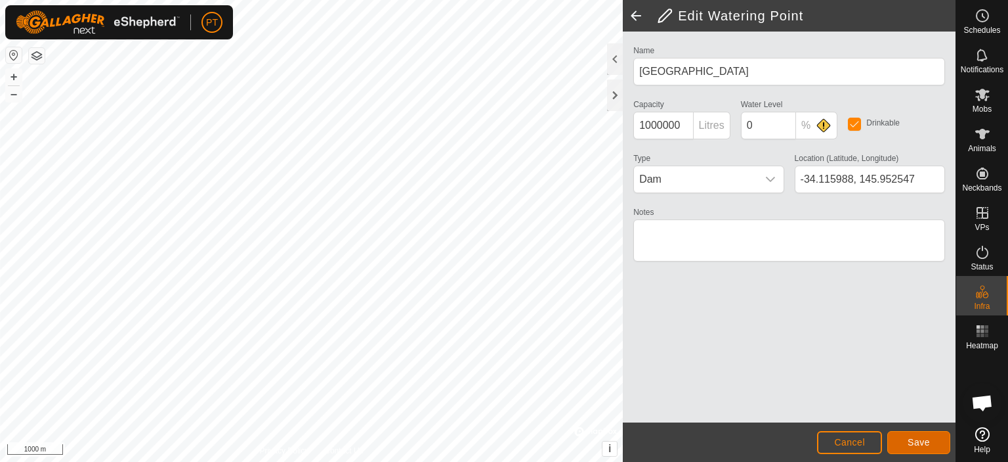
click at [920, 437] on span "Save" at bounding box center [919, 442] width 22 height 11
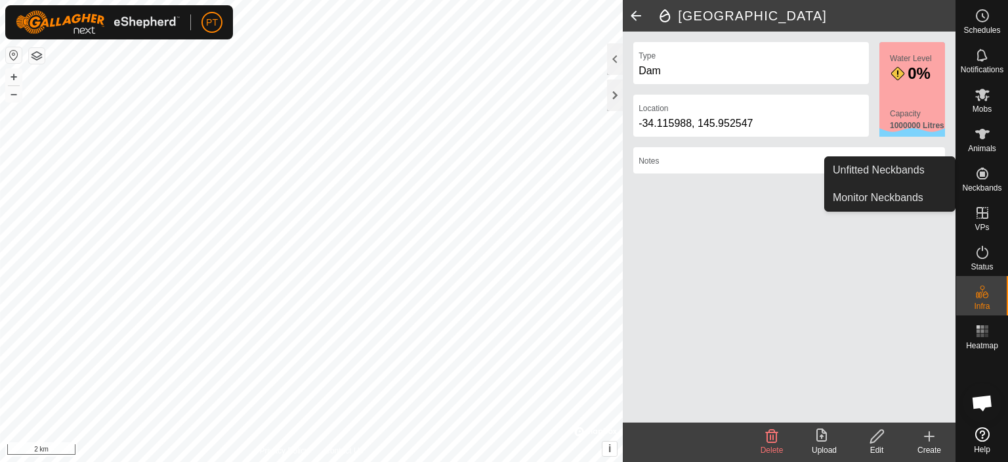
click at [985, 178] on icon at bounding box center [983, 173] width 12 height 12
click at [982, 173] on icon at bounding box center [983, 173] width 12 height 12
click at [982, 171] on icon at bounding box center [983, 173] width 16 height 16
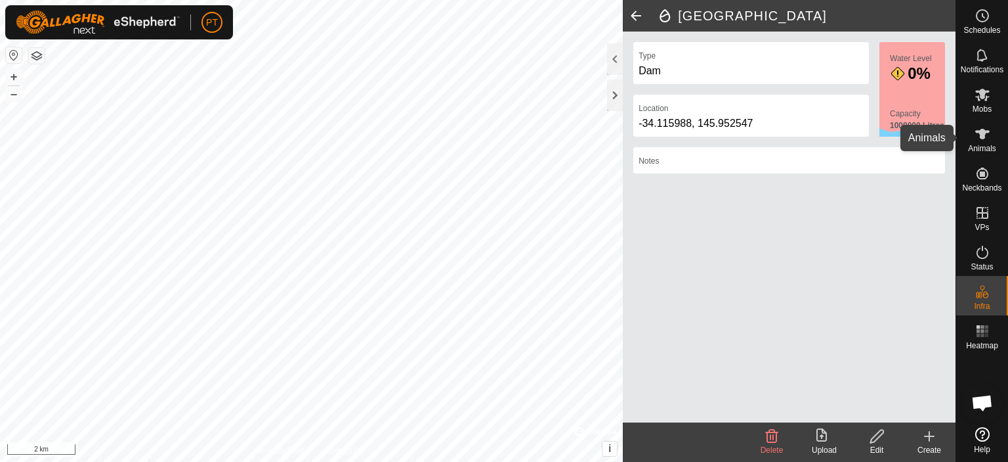
click at [980, 134] on icon at bounding box center [983, 134] width 16 height 16
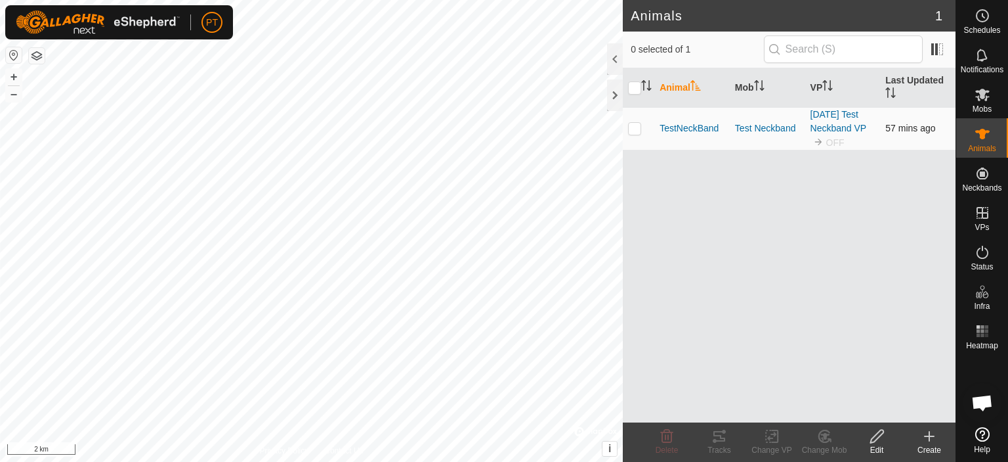
click at [844, 121] on td "[DATE] Test Neckband VP OFF" at bounding box center [844, 128] width 76 height 43
click at [682, 127] on span "TestNeckBand" at bounding box center [689, 128] width 59 height 14
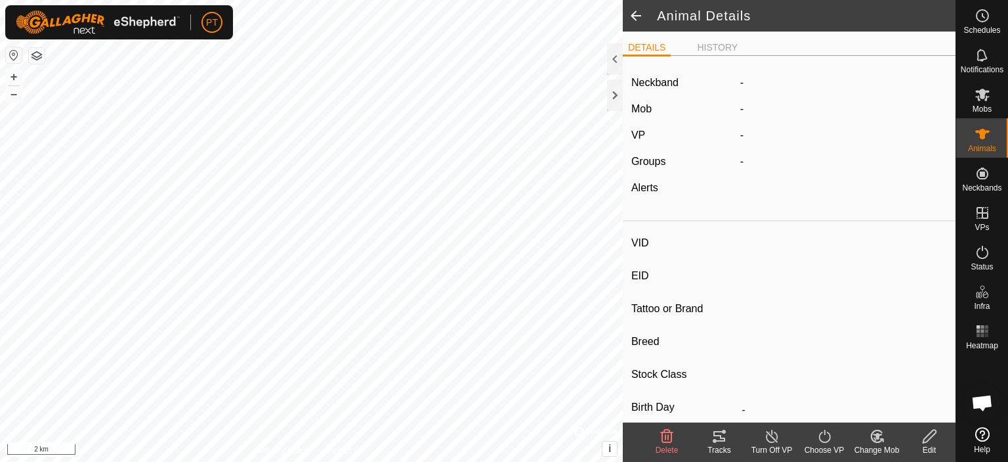
type input "TestNeckBand"
type input "-"
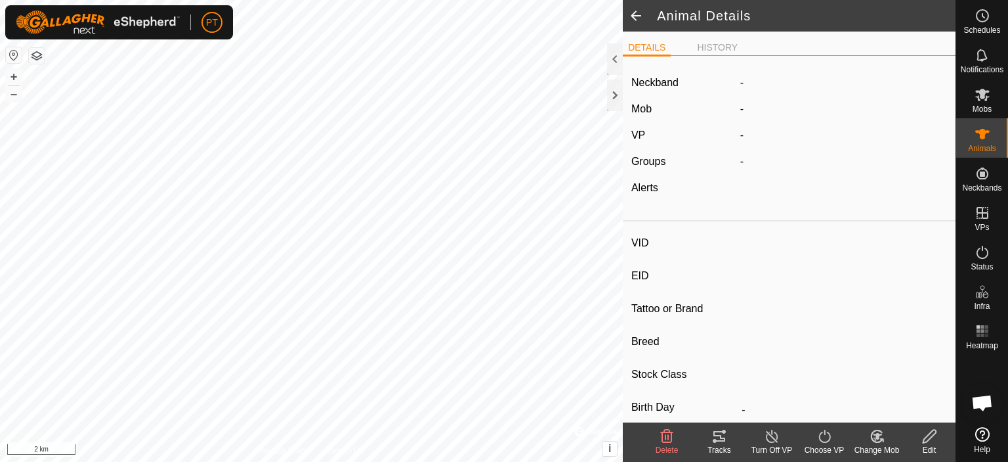
type input "0 kg"
type input "-"
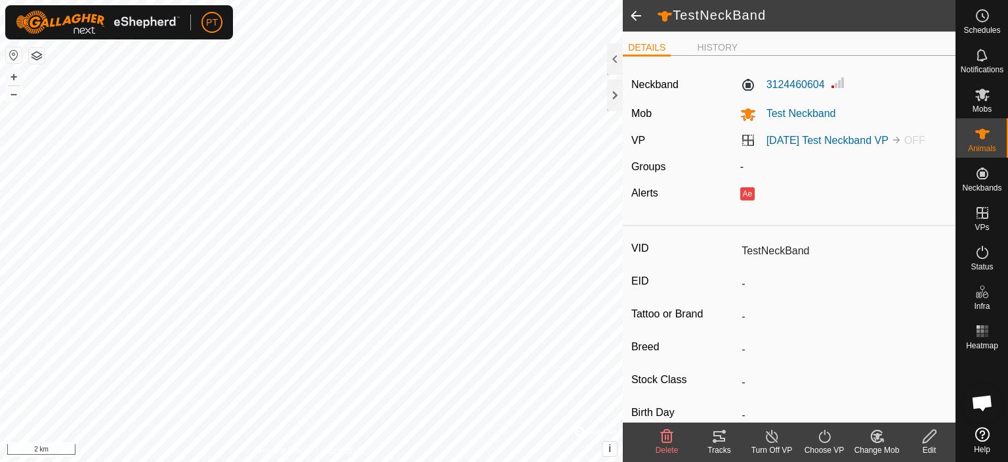
click at [825, 436] on icon at bounding box center [825, 436] width 16 height 16
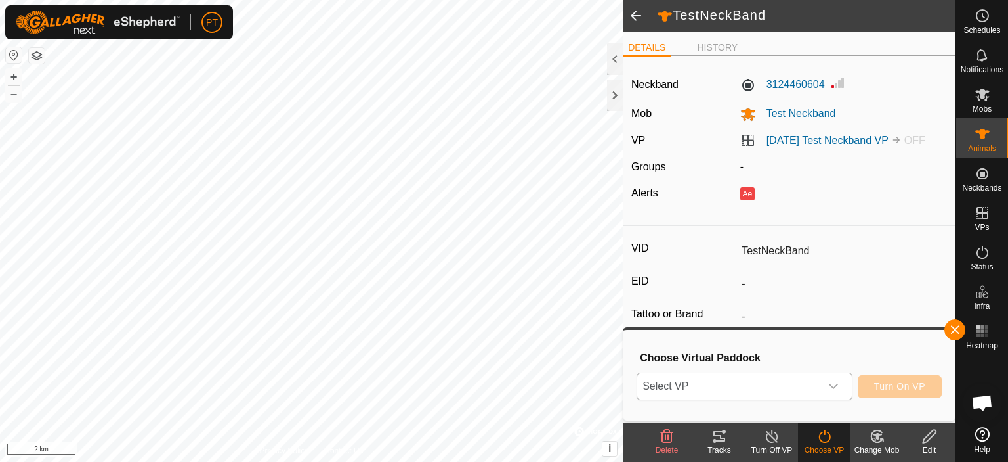
click at [833, 385] on icon "dropdown trigger" at bounding box center [834, 386] width 11 height 11
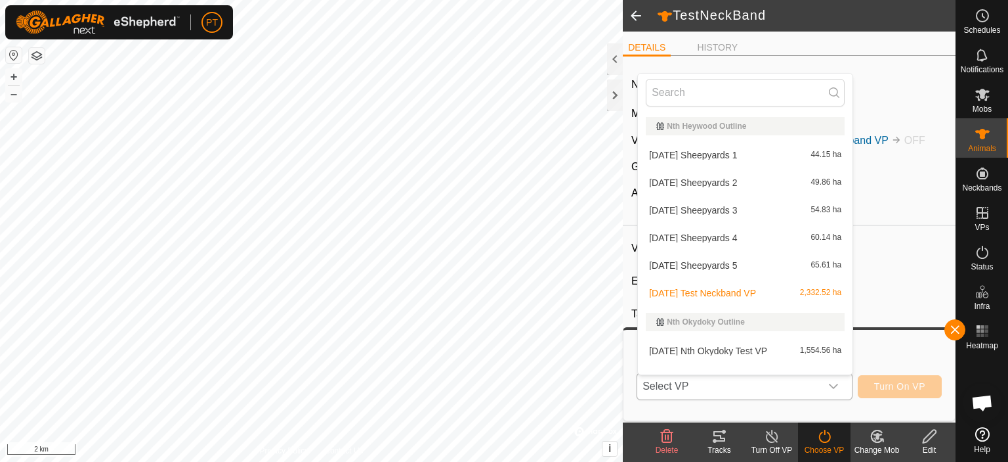
scroll to position [17, 0]
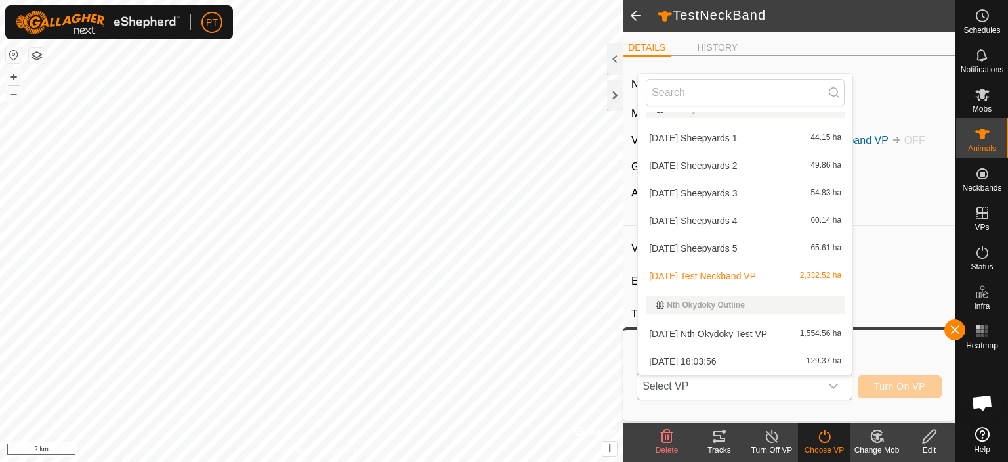
click at [699, 359] on li "[DATE] 18:03:56 129.37 ha" at bounding box center [745, 361] width 215 height 26
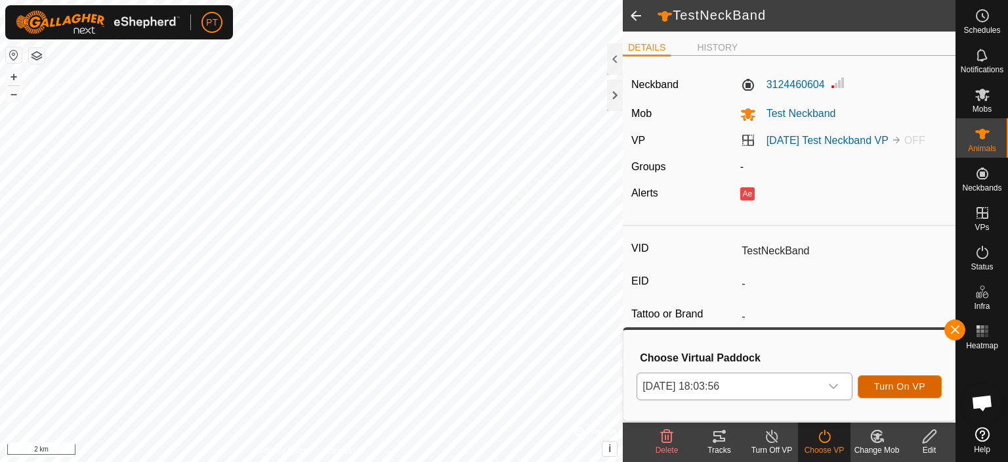
click at [903, 384] on span "Turn On VP" at bounding box center [900, 386] width 51 height 11
